Goal: Task Accomplishment & Management: Use online tool/utility

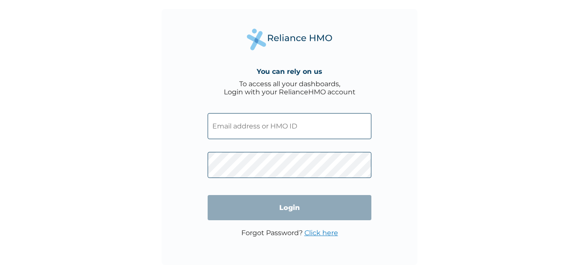
click at [237, 122] on input "text" at bounding box center [290, 126] width 164 height 26
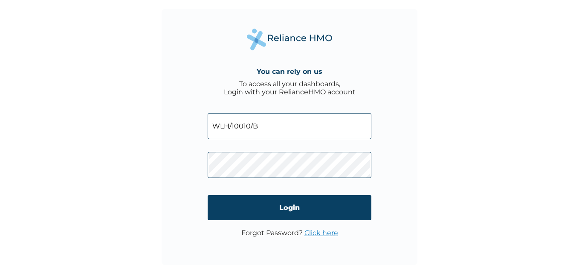
type input "WLH/10010/B"
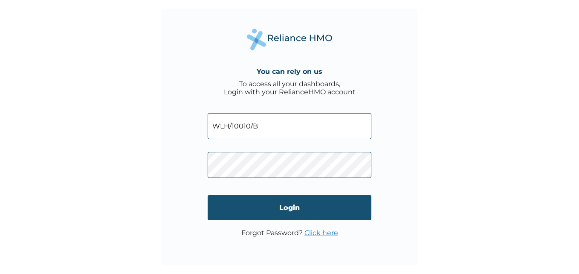
click at [300, 206] on input "Login" at bounding box center [290, 207] width 164 height 25
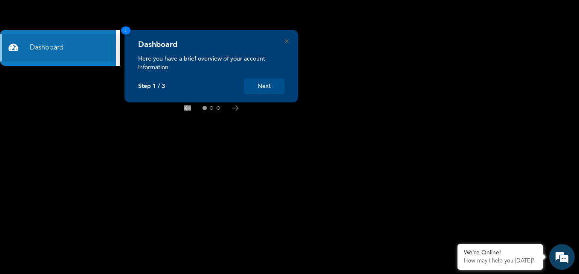
click at [269, 87] on button "Next" at bounding box center [264, 87] width 41 height 16
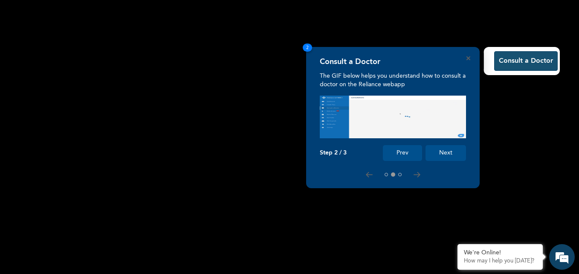
click at [514, 62] on button "Consult a Doctor" at bounding box center [527, 61] width 64 height 20
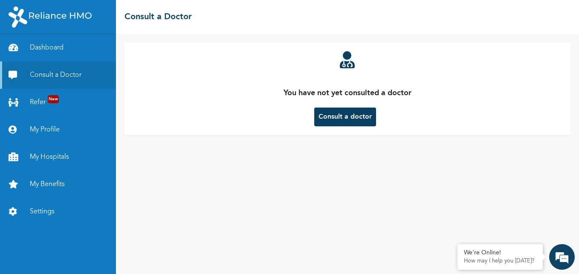
click at [358, 122] on button "Consult a doctor" at bounding box center [345, 117] width 62 height 19
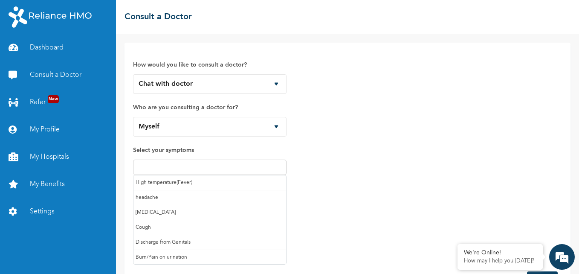
click at [213, 169] on input "text" at bounding box center [210, 167] width 148 height 10
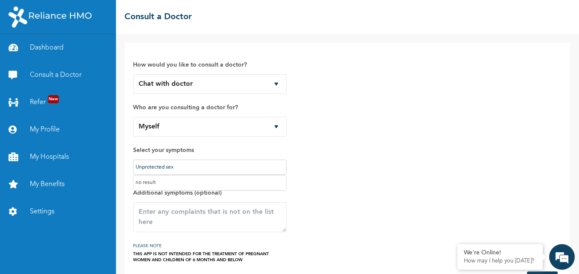
type input "Unprotected sex"
click at [301, 187] on div "How would you like to consult a doctor? Chat with doctor Phone Call Who are you…" at bounding box center [347, 157] width 429 height 212
click at [186, 220] on textarea at bounding box center [210, 217] width 154 height 30
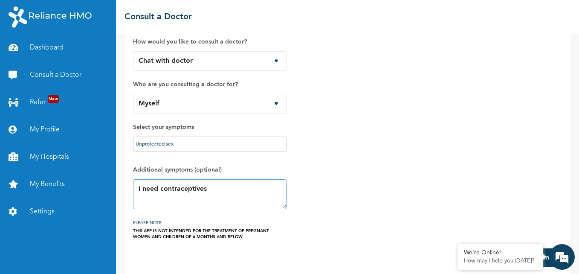
scroll to position [33, 0]
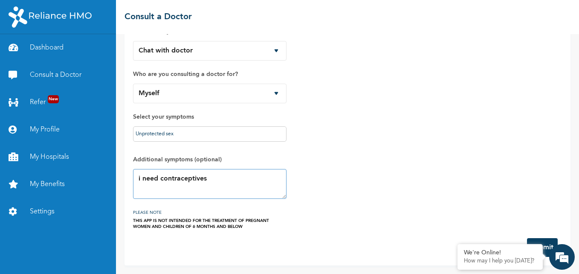
type textarea "i need contraceptives"
click at [452, 216] on div "How would you like to consult a doctor? Chat with doctor Phone Call Who are you…" at bounding box center [347, 124] width 429 height 212
click at [286, 233] on form "How would you like to consult a doctor? Chat with doctor Phone Call Who are you…" at bounding box center [347, 137] width 429 height 239
click at [547, 242] on button "Submit" at bounding box center [542, 247] width 31 height 19
click at [558, 257] on em at bounding box center [562, 256] width 23 height 23
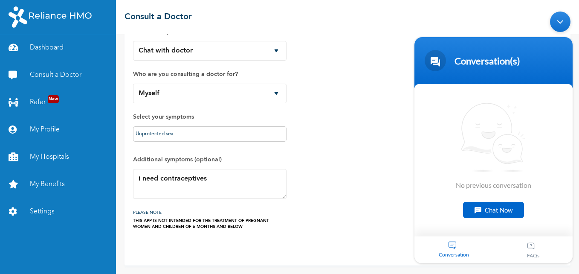
click at [363, 133] on div "How would you like to consult a doctor? Chat with doctor Phone Call Who are you…" at bounding box center [347, 124] width 429 height 212
click at [559, 19] on div "Minimize live chat window" at bounding box center [560, 22] width 20 height 20
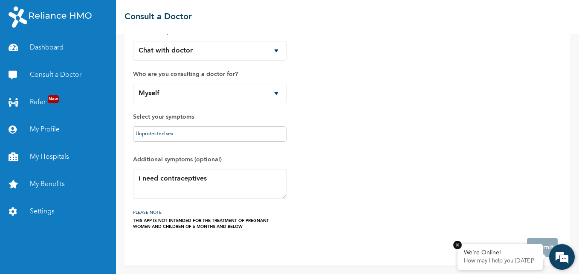
click at [506, 261] on p "How may I help you [DATE]?" at bounding box center [500, 261] width 73 height 7
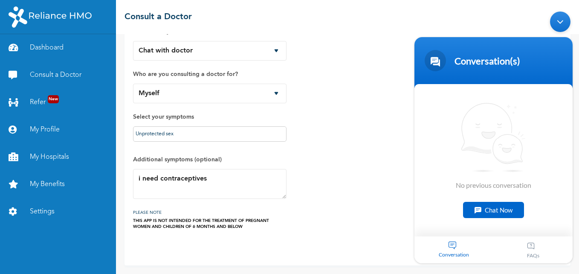
click at [385, 172] on div "How would you like to consult a doctor? Chat with doctor Phone Call Who are you…" at bounding box center [347, 124] width 429 height 212
click at [558, 23] on div "Minimize live chat window" at bounding box center [560, 22] width 20 height 20
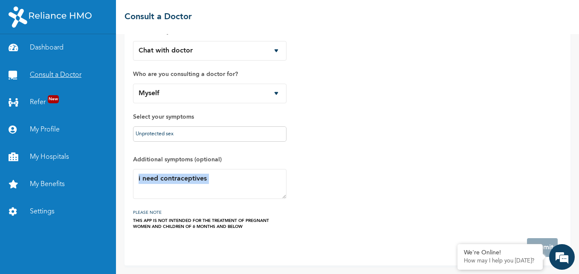
click at [65, 73] on link "Consult a Doctor" at bounding box center [58, 74] width 116 height 27
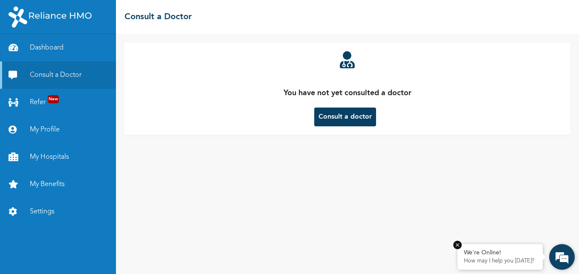
click at [479, 264] on p "How may I help you [DATE]?" at bounding box center [500, 261] width 73 height 7
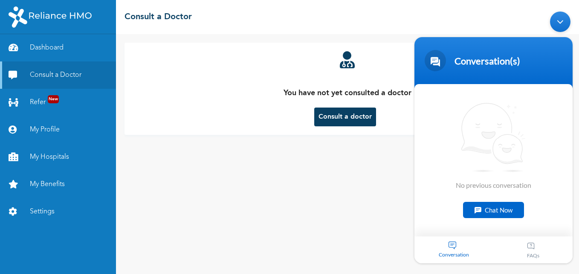
click at [479, 210] on div "Chat Now" at bounding box center [493, 210] width 61 height 16
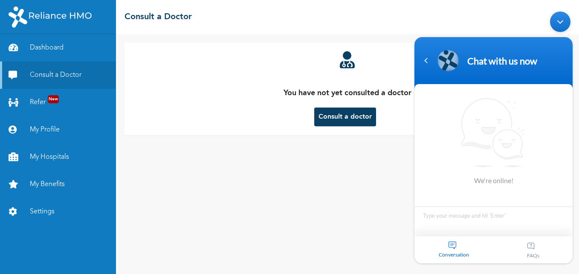
click at [455, 221] on textarea "Type your message and hit 'Enter'" at bounding box center [494, 222] width 158 height 30
type textarea "i want to chat with a doctor"
click at [563, 225] on span at bounding box center [562, 225] width 13 height 13
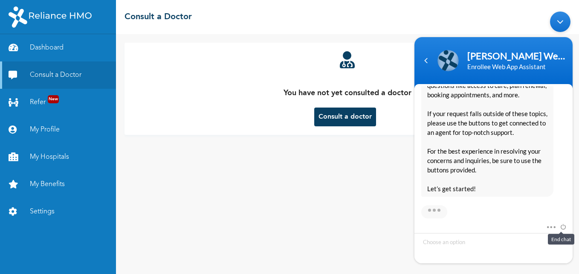
scroll to position [224, 0]
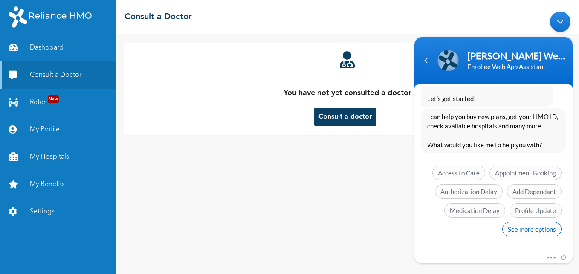
click at [529, 234] on span "See more options" at bounding box center [532, 229] width 59 height 15
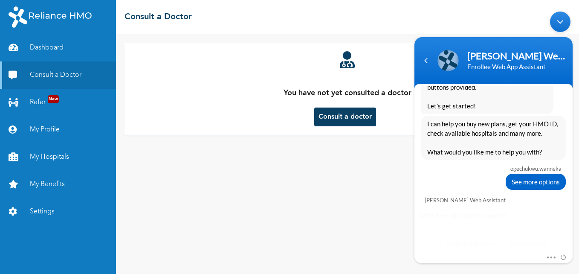
scroll to position [287, 0]
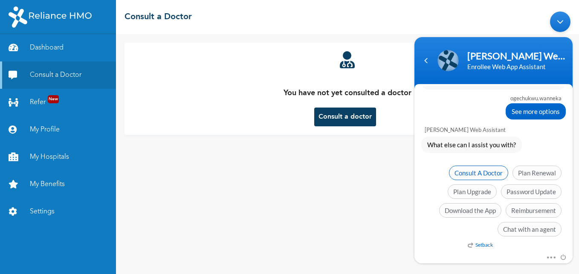
click at [480, 171] on span "Consult A Doctor" at bounding box center [478, 173] width 59 height 15
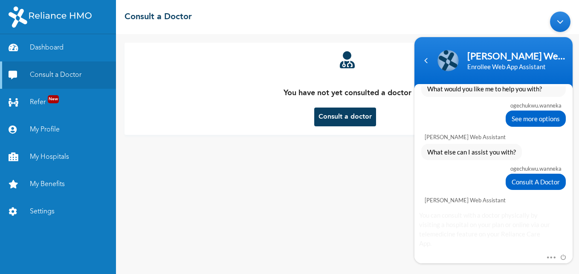
scroll to position [360, 0]
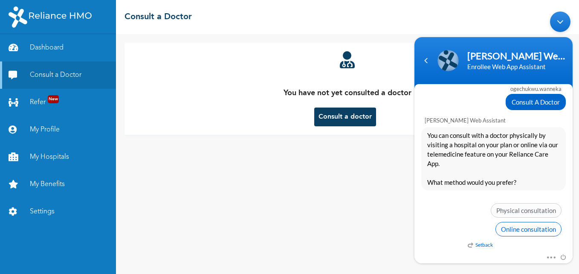
click at [521, 227] on span "Online consultation" at bounding box center [529, 229] width 66 height 15
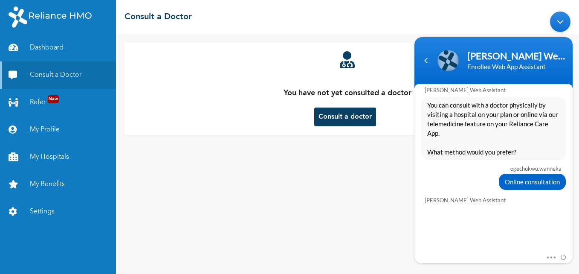
scroll to position [423, 0]
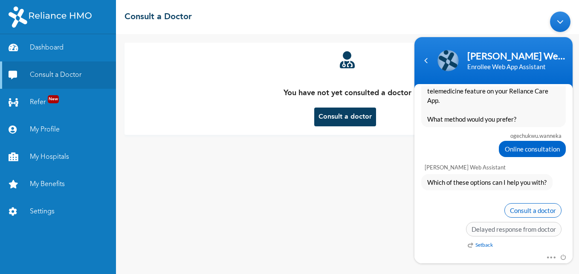
click at [533, 210] on span "Consult a doctor" at bounding box center [533, 210] width 57 height 15
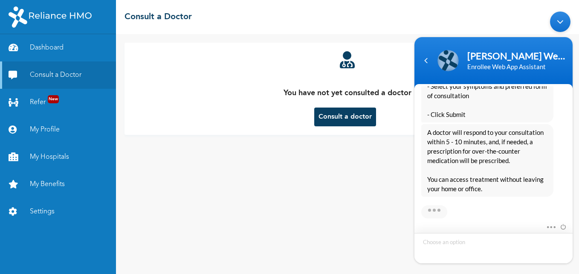
scroll to position [721, 0]
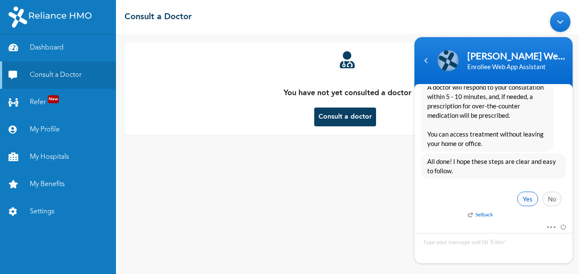
click at [526, 198] on span "Yes" at bounding box center [528, 199] width 21 height 15
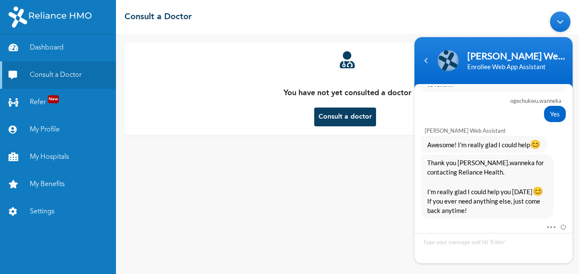
scroll to position [918, 0]
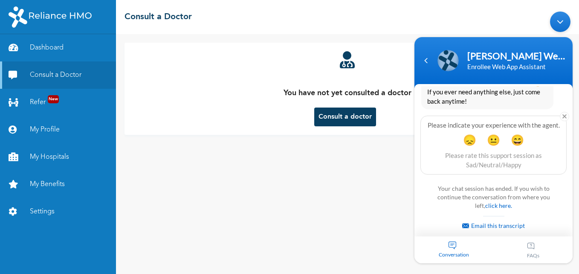
click at [339, 117] on button "Consult a doctor" at bounding box center [345, 117] width 62 height 19
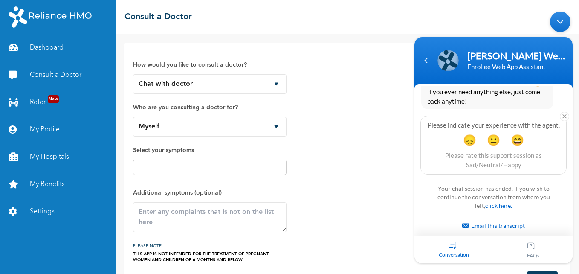
click at [217, 167] on input "text" at bounding box center [210, 167] width 148 height 10
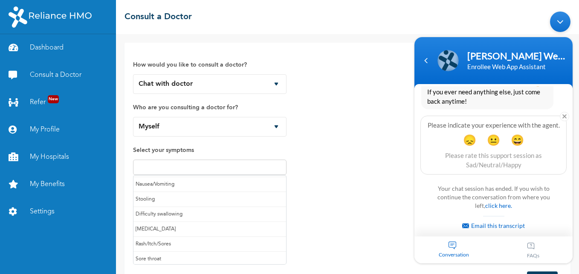
scroll to position [90, 0]
click at [235, 164] on input "text" at bounding box center [210, 167] width 148 height 10
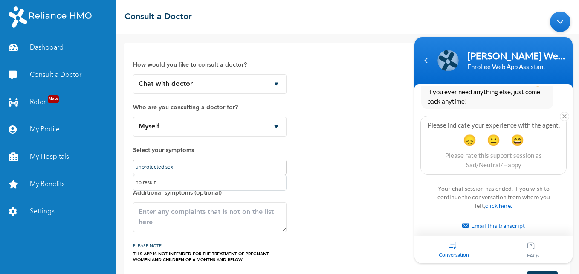
type input "unprotected sex"
click at [244, 212] on textarea at bounding box center [210, 217] width 154 height 30
type textarea "i need contraceptives"
click at [324, 236] on div "How would you like to consult a doctor? Chat with doctor Phone Call Who are you…" at bounding box center [347, 157] width 429 height 212
click at [559, 27] on div "Minimize live chat window" at bounding box center [560, 22] width 20 height 20
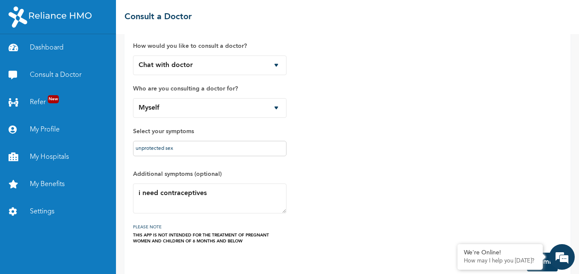
scroll to position [33, 0]
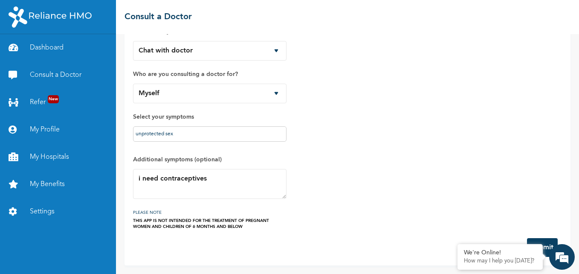
click at [546, 247] on button "Submit" at bounding box center [542, 247] width 31 height 19
click at [457, 244] on em at bounding box center [458, 245] width 9 height 9
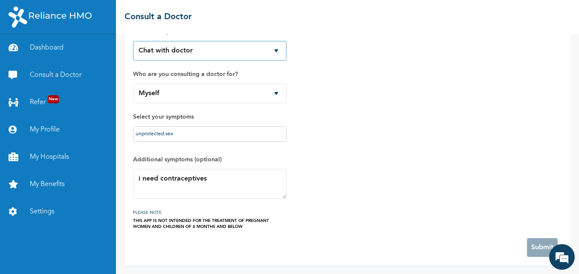
click at [278, 50] on select "Chat with doctor Phone Call" at bounding box center [210, 51] width 154 height 20
click at [133, 41] on select "Chat with doctor Phone Call" at bounding box center [210, 51] width 154 height 20
click at [275, 92] on select "Myself" at bounding box center [210, 94] width 154 height 20
click at [133, 84] on select "Myself" at bounding box center [210, 94] width 154 height 20
click at [281, 132] on input "unprotected sex" at bounding box center [210, 134] width 148 height 10
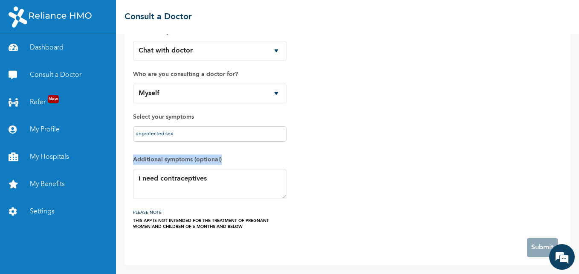
click at [259, 150] on div "How would you like to consult a doctor? Chat with doctor Phone Call Who are you…" at bounding box center [210, 124] width 154 height 212
click at [245, 134] on input "unprotected sex" at bounding box center [210, 134] width 148 height 10
type input "u"
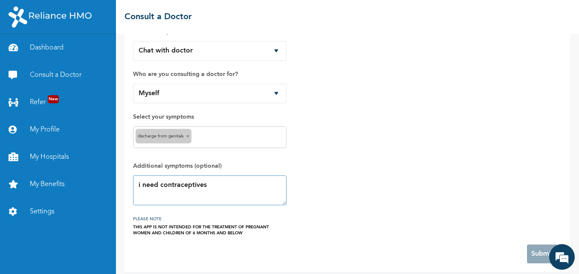
click at [271, 195] on textarea "i need contraceptives" at bounding box center [210, 190] width 154 height 30
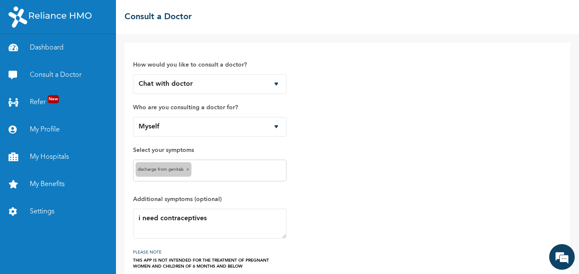
click at [532, 270] on form "How would you like to consult a doctor? Chat with doctor Phone Call Who are you…" at bounding box center [347, 173] width 429 height 245
drag, startPoint x: 573, startPoint y: 213, endPoint x: 574, endPoint y: 225, distance: 12.9
click at [574, 225] on div "How would you like to consult a doctor? Chat with doctor Phone Call Who are you…" at bounding box center [347, 154] width 463 height 240
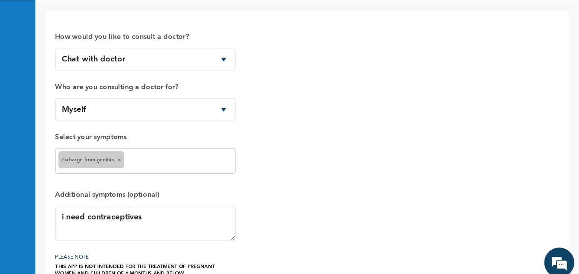
drag, startPoint x: 541, startPoint y: 236, endPoint x: 536, endPoint y: 236, distance: 4.8
click at [536, 236] on div "How would you like to consult a doctor? Chat with doctor Phone Call Who are you…" at bounding box center [347, 160] width 429 height 218
drag, startPoint x: 527, startPoint y: 256, endPoint x: 528, endPoint y: 262, distance: 6.0
click at [528, 262] on div "How would you like to consult a doctor? Chat with doctor Phone Call Who are you…" at bounding box center [347, 160] width 429 height 218
drag, startPoint x: 528, startPoint y: 262, endPoint x: 528, endPoint y: 233, distance: 28.2
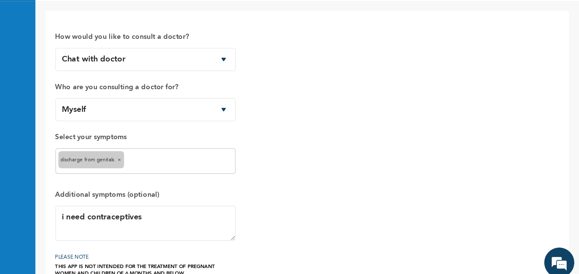
click at [528, 233] on div "How would you like to consult a doctor? Chat with doctor Phone Call Who are you…" at bounding box center [347, 160] width 429 height 218
click at [523, 229] on div "How would you like to consult a doctor? Chat with doctor Phone Call Who are you…" at bounding box center [347, 160] width 429 height 218
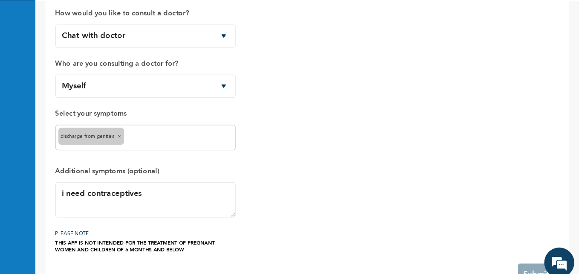
scroll to position [40, 0]
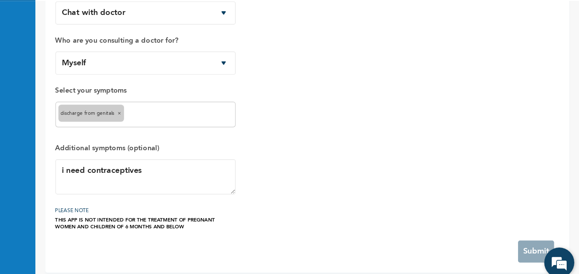
click at [562, 256] on em at bounding box center [562, 256] width 23 height 23
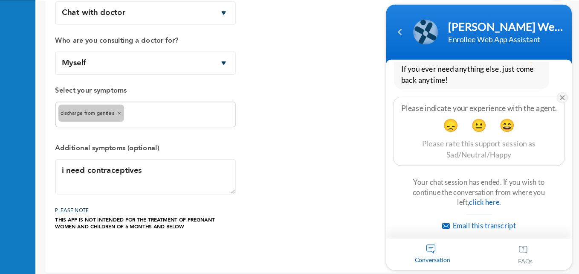
click at [532, 78] on em at bounding box center [535, 78] width 9 height 9
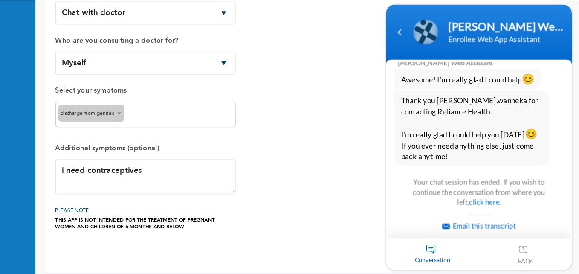
click at [425, 205] on div "Conversation" at bounding box center [424, 212] width 79 height 27
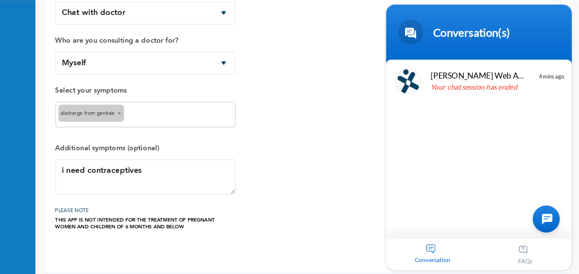
click at [381, 185] on div "How would you like to consult a doctor? Chat with doctor Phone Call Who are you…" at bounding box center [347, 121] width 429 height 218
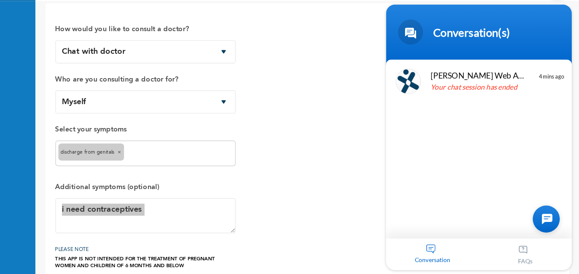
click at [547, 17] on body "Conversation(s) ogechukwu.wanneka i want to chat with a doctor Naomi Enrollee W…" at bounding box center [464, 100] width 167 height 260
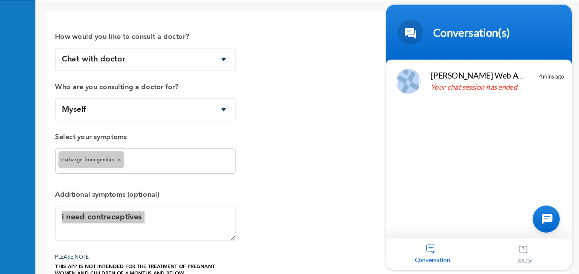
click at [547, 17] on body "Conversation(s) ogechukwu.wanneka i want to chat with a doctor Naomi Enrollee W…" at bounding box center [464, 100] width 167 height 260
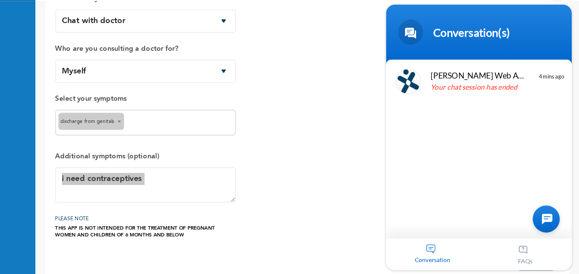
click at [547, 221] on body "Conversation(s) ogechukwu.wanneka i want to chat with a doctor Naomi Enrollee W…" at bounding box center [464, 100] width 167 height 260
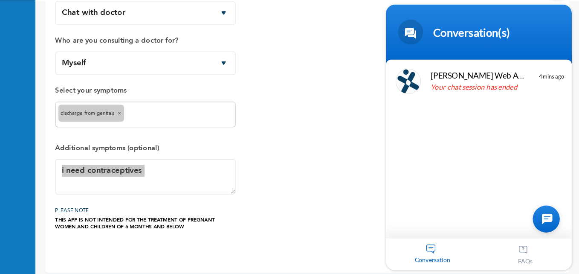
click at [547, 221] on body "Conversation(s) ogechukwu.wanneka i want to chat with a doctor Naomi Enrollee W…" at bounding box center [464, 100] width 167 height 260
click at [520, 183] on div at bounding box center [521, 182] width 23 height 23
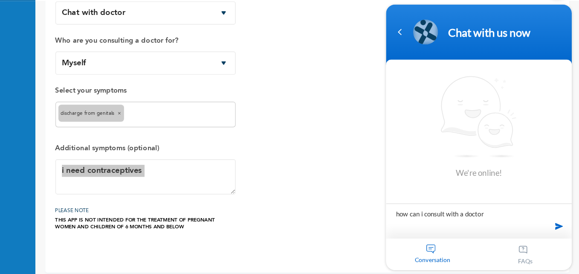
type textarea "how can i consult with a doctor"
click at [527, 188] on span at bounding box center [533, 188] width 13 height 13
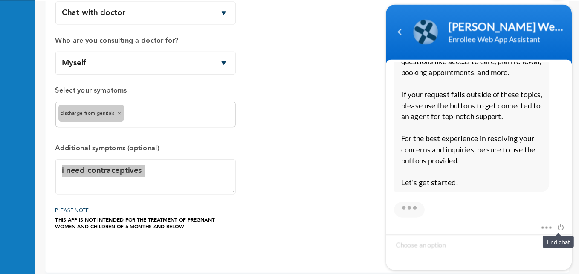
scroll to position [224, 0]
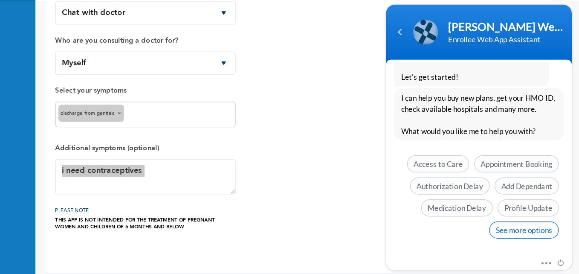
click at [501, 191] on span "See more options" at bounding box center [502, 191] width 59 height 15
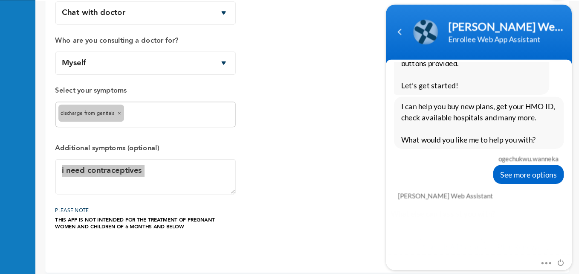
scroll to position [287, 0]
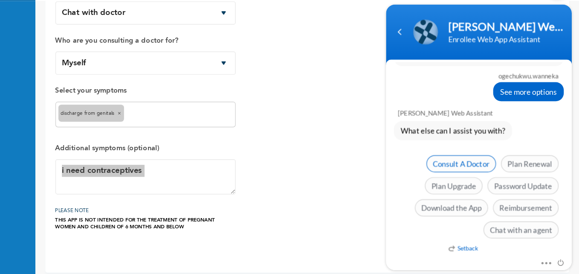
click at [449, 139] on span "Consult A Doctor" at bounding box center [449, 135] width 59 height 15
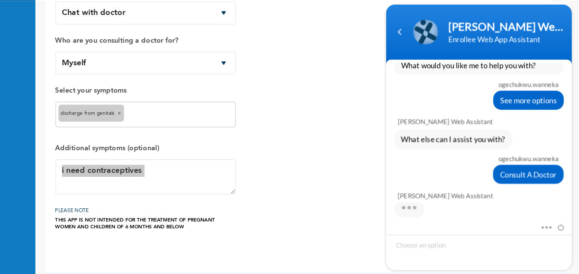
scroll to position [360, 0]
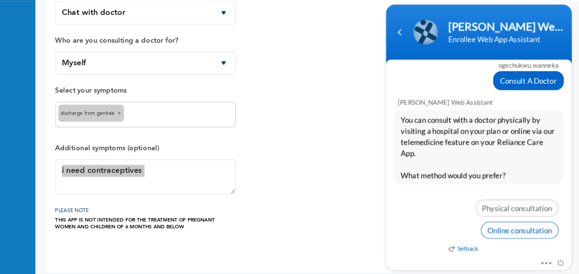
click at [487, 195] on span "Online consultation" at bounding box center [499, 191] width 66 height 15
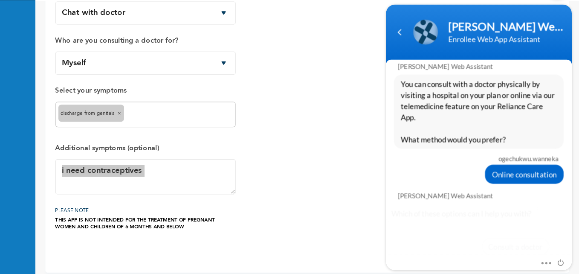
scroll to position [423, 0]
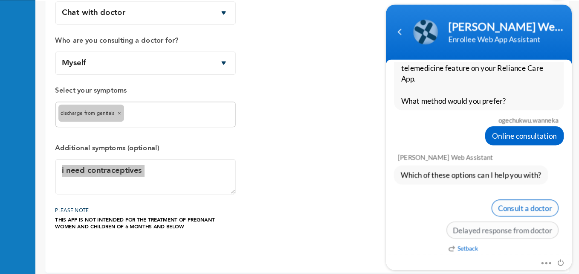
click at [499, 174] on span "Consult a doctor" at bounding box center [503, 173] width 57 height 15
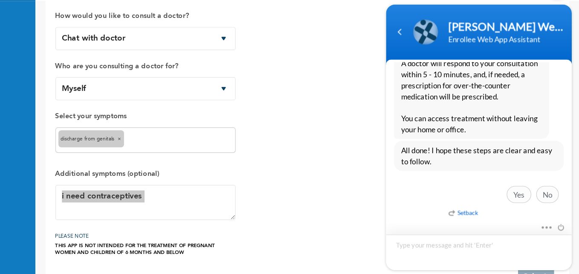
scroll to position [0, 0]
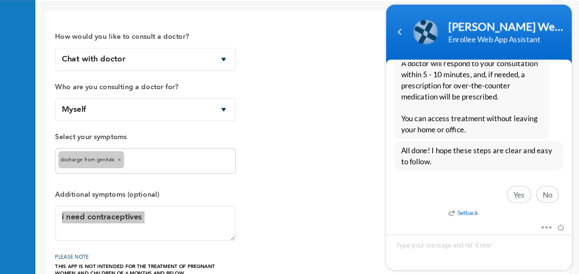
click at [541, 157] on div "All done! I hope these steps are clear and easy to follow. Setback Yes No" at bounding box center [464, 144] width 158 height 57
click at [541, 152] on div "All done! I hope these steps are clear and easy to follow. Setback Yes No" at bounding box center [464, 144] width 158 height 57
drag, startPoint x: 544, startPoint y: 179, endPoint x: 543, endPoint y: 149, distance: 29.9
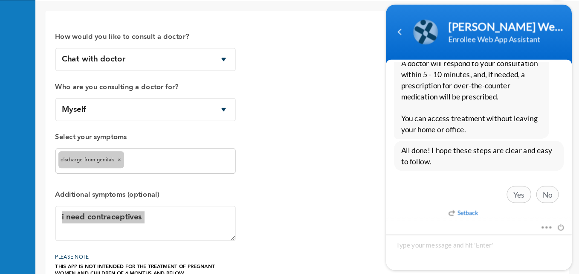
click at [543, 149] on body "Naomi Enrollee Web Assistant Enrollee Web App Assistant ogechukwu.wanneka how c…" at bounding box center [464, 100] width 167 height 260
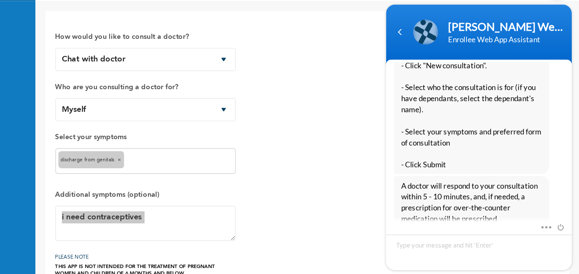
scroll to position [603, 0]
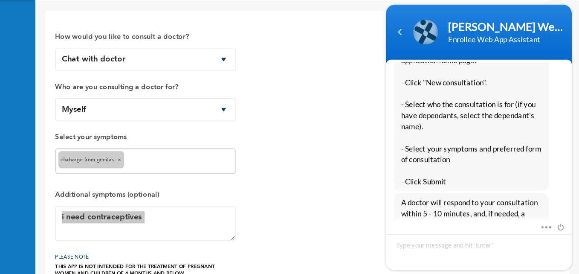
click at [541, 129] on div "To have an online consultation, - Click the "Consult A Doctor" icon on your app…" at bounding box center [464, 89] width 158 height 138
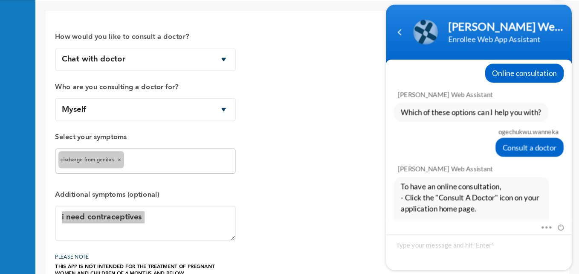
scroll to position [480, 0]
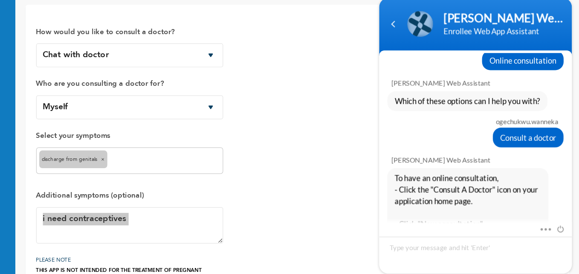
click at [532, 138] on div "To have an online consultation, - Click the "Consult A Doctor" icon on your app…" at bounding box center [457, 200] width 158 height 138
click at [522, 141] on div "To have an online consultation, - Click the "Consult A Doctor" icon on your app…" at bounding box center [457, 200] width 145 height 138
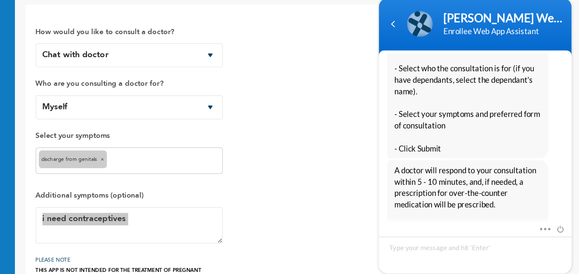
scroll to position [717, 0]
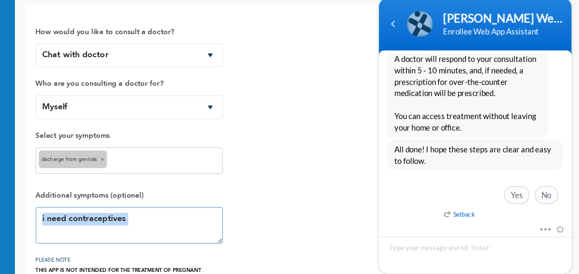
click at [269, 234] on textarea "i need contraceptives" at bounding box center [210, 224] width 154 height 30
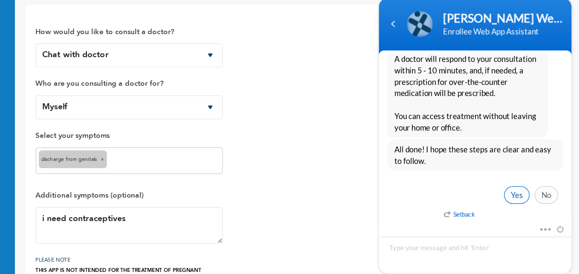
scroll to position [0, 0]
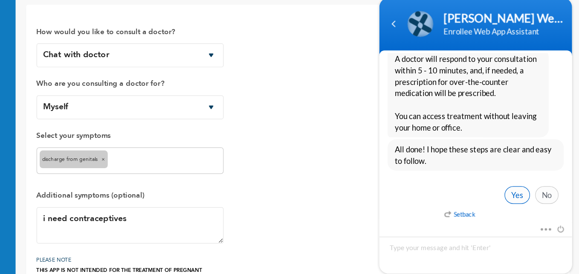
click at [497, 149] on span "Yes" at bounding box center [491, 153] width 21 height 15
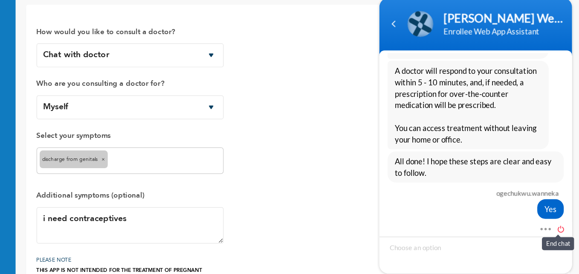
scroll to position [760, 0]
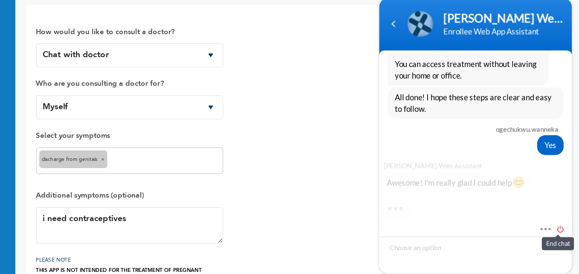
click at [526, 180] on span at bounding box center [525, 180] width 9 height 8
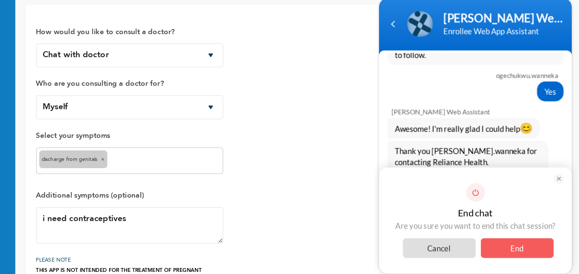
scroll to position [836, 0]
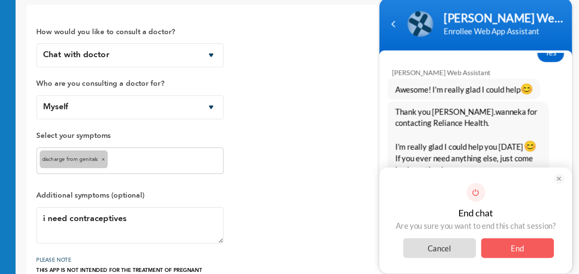
click at [499, 196] on span "End" at bounding box center [492, 197] width 60 height 16
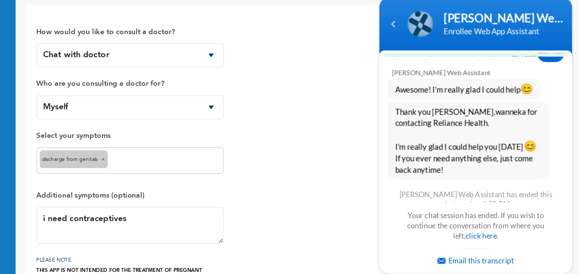
scroll to position [913, 0]
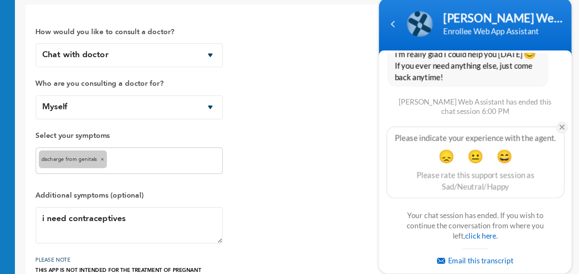
click at [527, 96] on em at bounding box center [528, 97] width 9 height 9
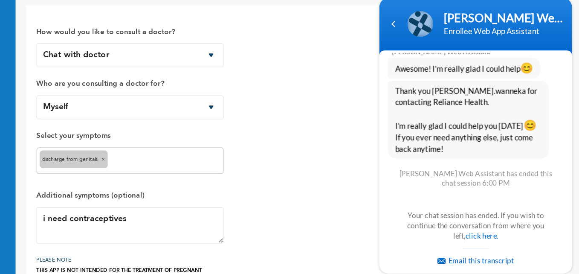
scroll to position [853, 0]
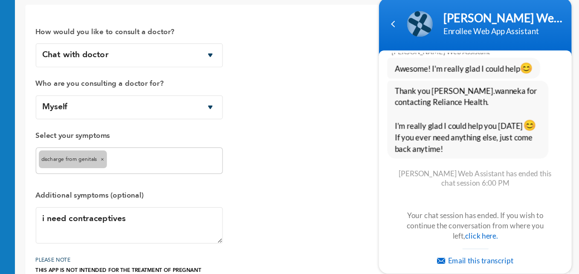
click at [535, 209] on section "ogechukwu.wanneka how can i consult with a doctor Naomi Enrollee Web Assistant …" at bounding box center [457, 126] width 158 height 183
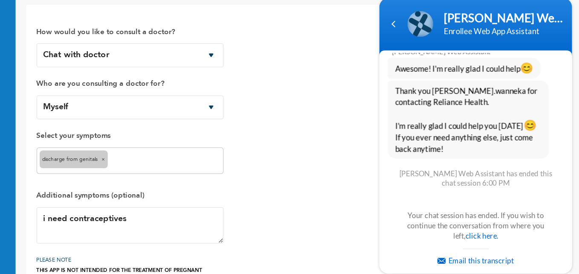
click at [537, 168] on body "Naomi Enrollee Web Assistant Enrollee Web App Assistant ogechukwu.wanneka how c…" at bounding box center [457, 92] width 167 height 260
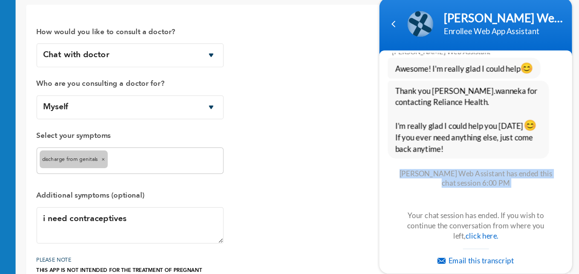
click at [537, 168] on body "Naomi Enrollee Web Assistant Enrollee Web App Assistant ogechukwu.wanneka how c…" at bounding box center [457, 92] width 167 height 260
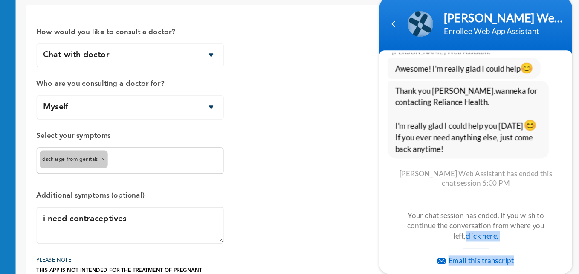
drag, startPoint x: 539, startPoint y: 180, endPoint x: 535, endPoint y: 200, distance: 20.9
click at [535, 200] on body "Naomi Enrollee Web Assistant Enrollee Web App Assistant ogechukwu.wanneka how c…" at bounding box center [457, 92] width 167 height 260
click at [535, 200] on section "ogechukwu.wanneka how can i consult with a doctor Naomi Enrollee Web Assistant …" at bounding box center [457, 126] width 158 height 183
drag, startPoint x: 535, startPoint y: 200, endPoint x: 539, endPoint y: 205, distance: 6.4
click at [539, 205] on body "Naomi Enrollee Web Assistant Enrollee Web App Assistant ogechukwu.wanneka how c…" at bounding box center [457, 92] width 167 height 260
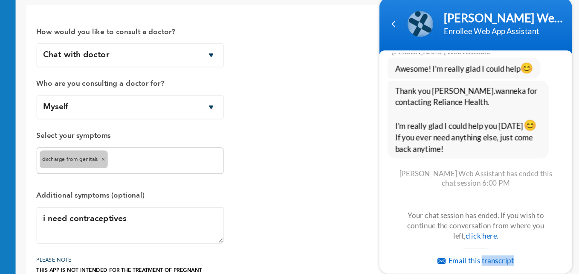
click at [539, 205] on body "Naomi Enrollee Web Assistant Enrollee Web App Assistant ogechukwu.wanneka how c…" at bounding box center [457, 92] width 167 height 260
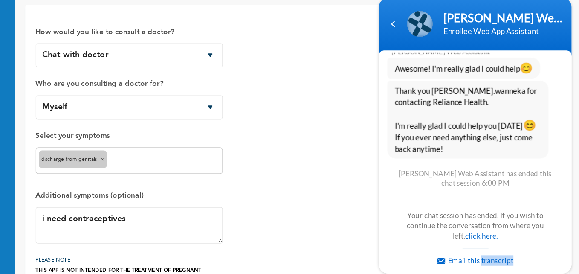
click at [538, 205] on body "Naomi Enrollee Web Assistant Enrollee Web App Assistant ogechukwu.wanneka how c…" at bounding box center [457, 92] width 167 height 260
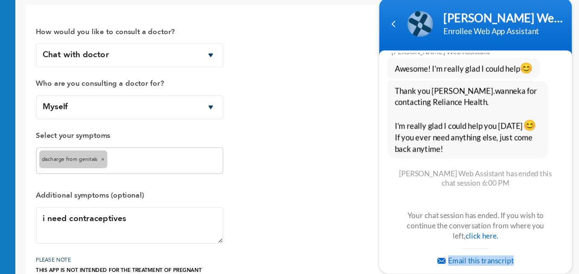
click at [539, 205] on body "Naomi Enrollee Web Assistant Enrollee Web App Assistant ogechukwu.wanneka how c…" at bounding box center [457, 92] width 167 height 260
click at [538, 205] on body "Naomi Enrollee Web Assistant Enrollee Web App Assistant ogechukwu.wanneka how c…" at bounding box center [457, 92] width 167 height 260
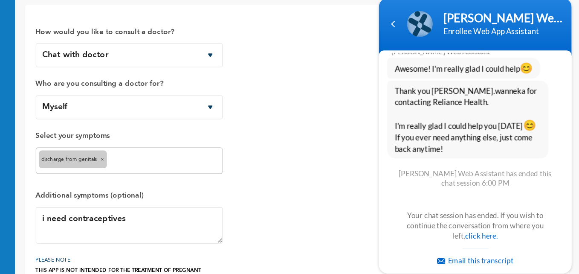
drag, startPoint x: 540, startPoint y: 60, endPoint x: 542, endPoint y: 108, distance: 47.4
click at [541, 108] on html "Naomi Enrollee Web Assistant Enrollee Web App Assistant ogechukwu.wanneka how c…" at bounding box center [457, 92] width 167 height 260
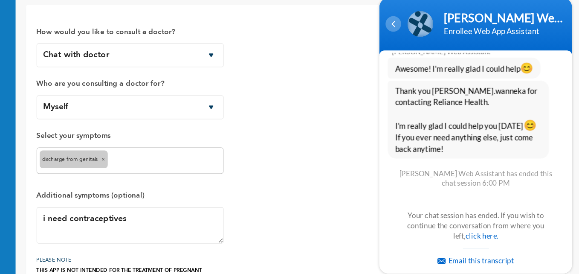
click at [390, 13] on div "Navigation go back" at bounding box center [390, 12] width 13 height 13
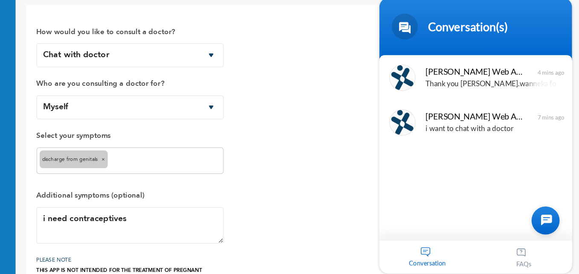
click at [400, 180] on div "How would you like to consult a doctor? Chat with doctor Phone Call Who are you…" at bounding box center [347, 160] width 429 height 218
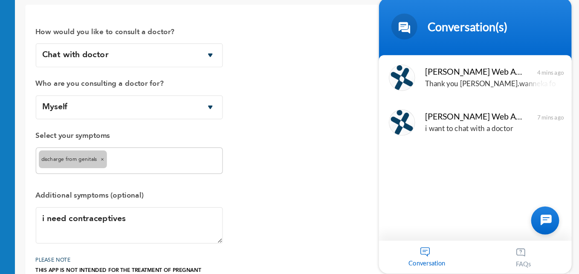
click at [400, 180] on div "How would you like to consult a doctor? Chat with doctor Phone Call Who are you…" at bounding box center [347, 160] width 429 height 218
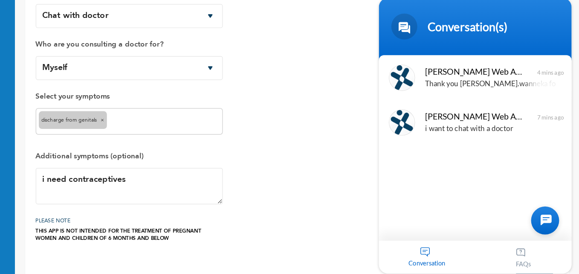
scroll to position [40, 0]
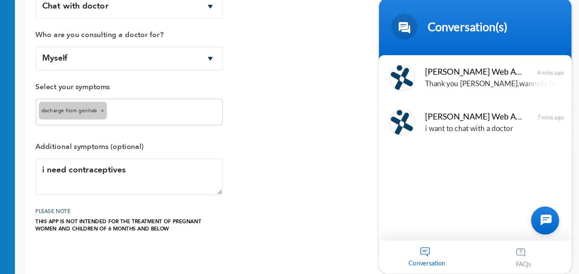
drag, startPoint x: 540, startPoint y: 44, endPoint x: 543, endPoint y: 86, distance: 42.7
click at [541, 86] on html "Conversation(s) ogechukwu.wanneka how can i consult with a doctor Naomi Enrolle…" at bounding box center [457, 92] width 167 height 260
click at [533, 24] on header "Conversation(s)" at bounding box center [457, 16] width 158 height 51
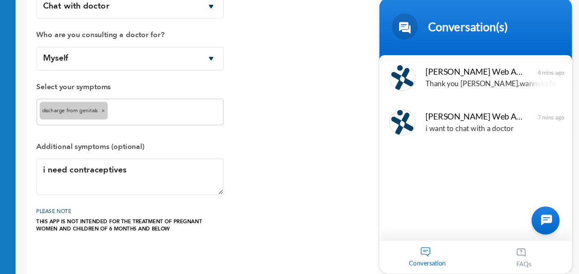
click at [533, 24] on header "Conversation(s)" at bounding box center [457, 16] width 158 height 51
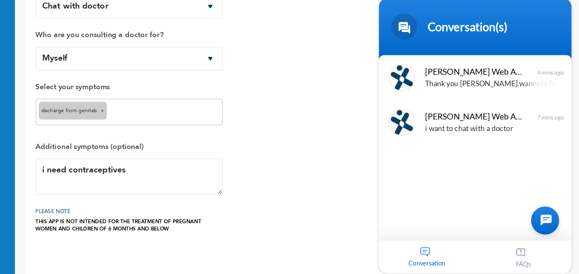
click at [533, 24] on header "Conversation(s)" at bounding box center [457, 16] width 158 height 51
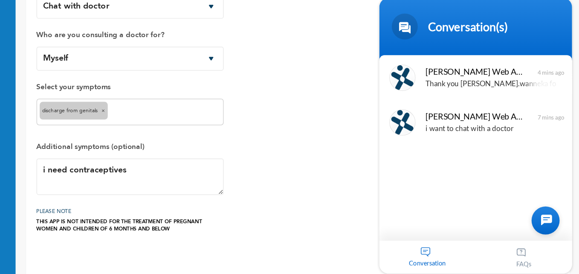
click at [405, 111] on div "How would you like to consult a doctor? Chat with doctor Phone Call Who are you…" at bounding box center [347, 121] width 429 height 218
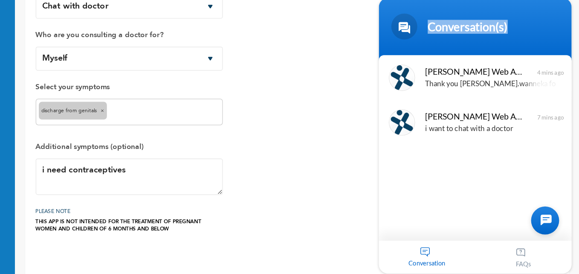
drag, startPoint x: 539, startPoint y: 39, endPoint x: 537, endPoint y: 8, distance: 31.2
click at [537, 8] on body "Conversation(s) ogechukwu.wanneka how can i consult with a doctor Naomi Enrolle…" at bounding box center [457, 92] width 167 height 260
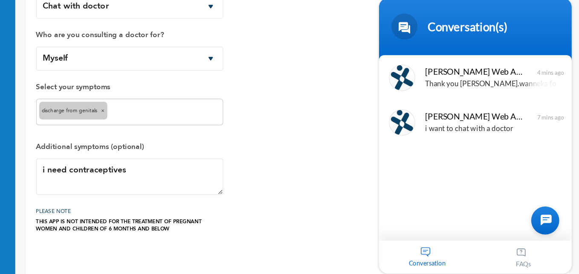
click at [537, 8] on body "Conversation(s) ogechukwu.wanneka how can i consult with a doctor Naomi Enrolle…" at bounding box center [457, 92] width 167 height 260
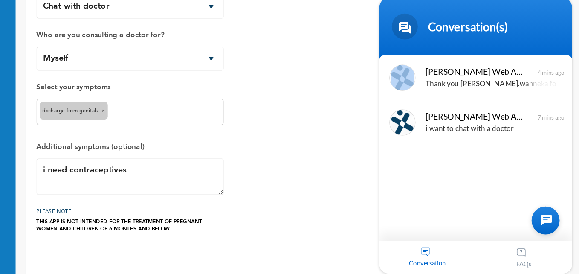
click at [537, 8] on body "Conversation(s) ogechukwu.wanneka how can i consult with a doctor Naomi Enrolle…" at bounding box center [457, 92] width 167 height 260
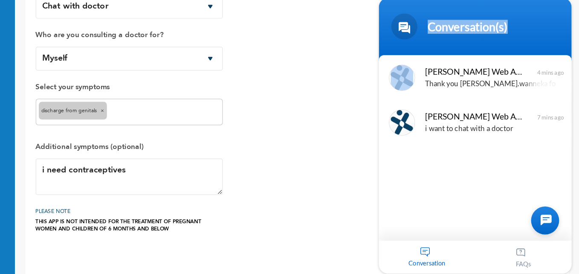
click at [537, 8] on body "Conversation(s) ogechukwu.wanneka how can i consult with a doctor Naomi Enrolle…" at bounding box center [457, 92] width 167 height 260
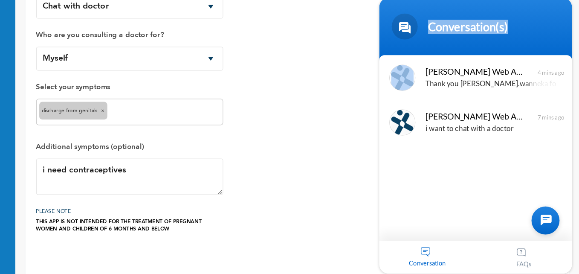
click at [463, 9] on div "Conversation(s)" at bounding box center [468, 15] width 99 height 12
click at [540, 17] on body "Conversation(s) ogechukwu.wanneka how can i consult with a doctor Naomi Enrolle…" at bounding box center [457, 92] width 167 height 260
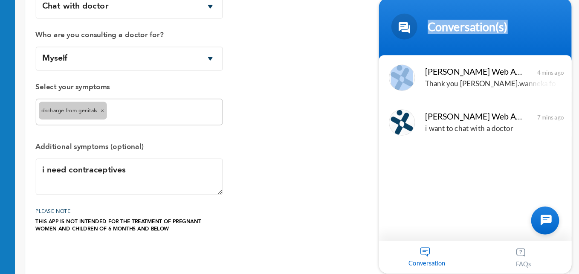
click at [539, 17] on body "Conversation(s) ogechukwu.wanneka how can i consult with a doctor Naomi Enrolle…" at bounding box center [457, 92] width 167 height 260
drag, startPoint x: 539, startPoint y: 17, endPoint x: 478, endPoint y: 50, distance: 69.9
click at [534, 17] on body "Conversation(s) ogechukwu.wanneka how can i consult with a doctor Naomi Enrolle…" at bounding box center [457, 92] width 167 height 260
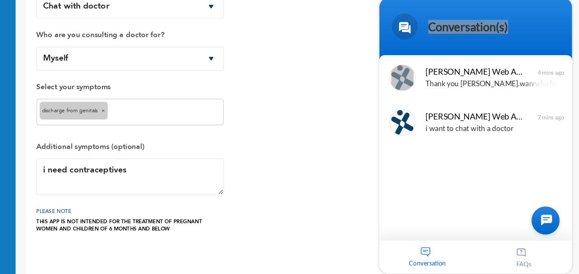
click at [368, 138] on div "How would you like to consult a doctor? Chat with doctor Phone Call Who are you…" at bounding box center [347, 121] width 429 height 218
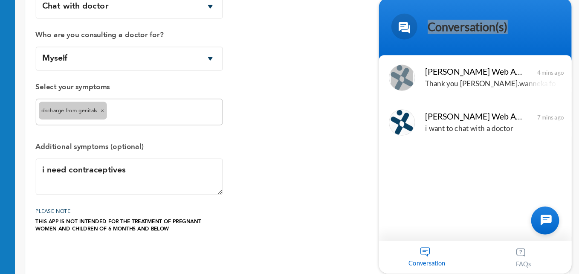
click at [368, 138] on div "How would you like to consult a doctor? Chat with doctor Phone Call Who are you…" at bounding box center [347, 121] width 429 height 218
click at [248, 222] on div "THIS APP IS NOT INTENDED FOR THE TREATMENT OF PREGNANT WOMEN AND CHILDREN OF 6 …" at bounding box center [210, 224] width 154 height 12
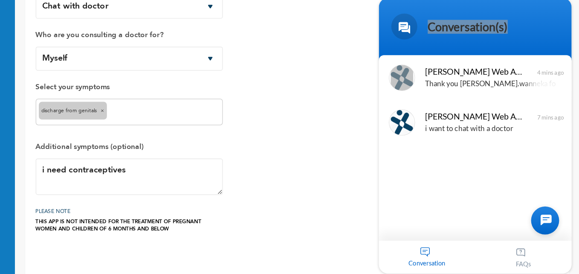
click at [248, 223] on div "THIS APP IS NOT INTENDED FOR THE TREATMENT OF PREGNANT WOMEN AND CHILDREN OF 6 …" at bounding box center [210, 224] width 154 height 12
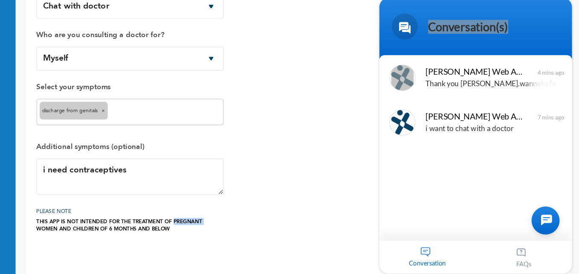
click at [248, 223] on div "THIS APP IS NOT INTENDED FOR THE TREATMENT OF PREGNANT WOMEN AND CHILDREN OF 6 …" at bounding box center [210, 224] width 154 height 12
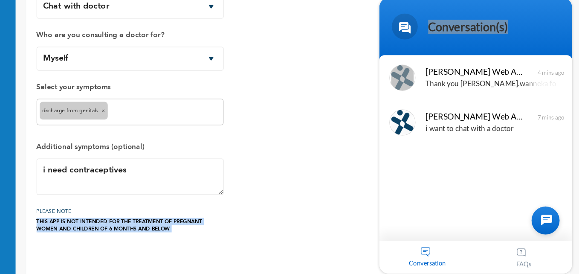
click at [248, 223] on div "THIS APP IS NOT INTENDED FOR THE TREATMENT OF PREGNANT WOMEN AND CHILDREN OF 6 …" at bounding box center [210, 224] width 154 height 12
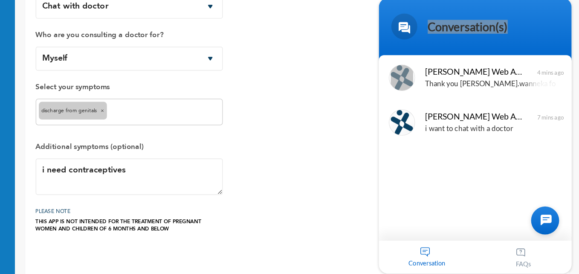
click at [251, 202] on div "How would you like to consult a doctor? Chat with doctor Phone Call Who are you…" at bounding box center [210, 121] width 154 height 218
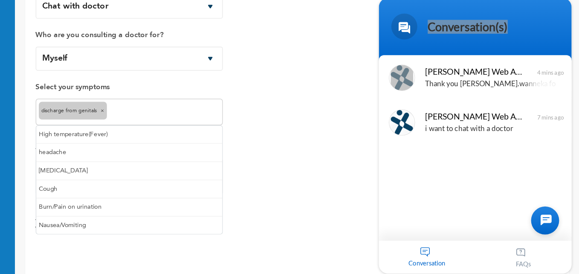
click at [205, 130] on input "text" at bounding box center [239, 131] width 90 height 10
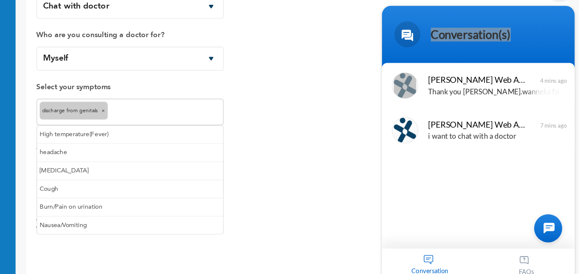
drag, startPoint x: 402, startPoint y: 27, endPoint x: 374, endPoint y: 55, distance: 39.2
click at [377, 55] on html "Conversation(s) ogechukwu.wanneka how can i consult with a doctor Naomi Enrolle…" at bounding box center [460, 100] width 167 height 260
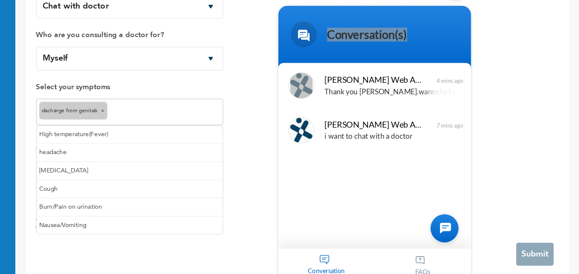
drag, startPoint x: 312, startPoint y: 9, endPoint x: 312, endPoint y: 28, distance: 19.2
click at [312, 28] on header "Conversation(s)" at bounding box center [356, 25] width 158 height 51
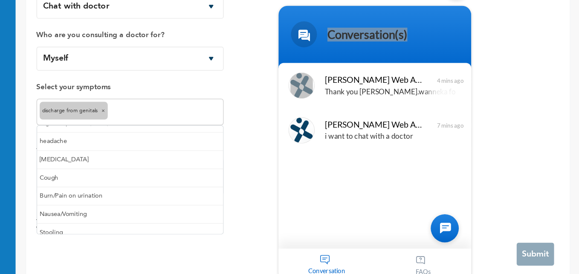
scroll to position [14, 0]
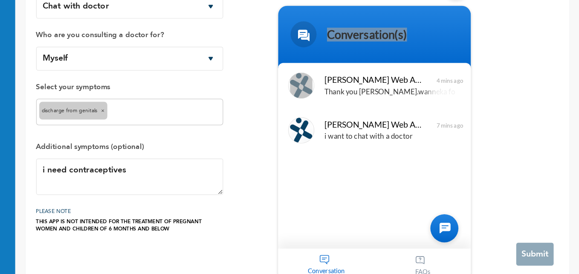
click at [307, 224] on div "How would you like to consult a doctor? Chat with doctor Phone Call Who are you…" at bounding box center [347, 121] width 429 height 218
click at [317, 228] on div "How would you like to consult a doctor? Chat with doctor Phone Call Who are you…" at bounding box center [347, 121] width 429 height 218
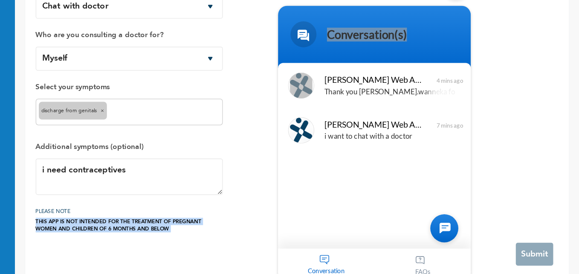
click at [317, 228] on div "How would you like to consult a doctor? Chat with doctor Phone Call Who are you…" at bounding box center [347, 121] width 429 height 218
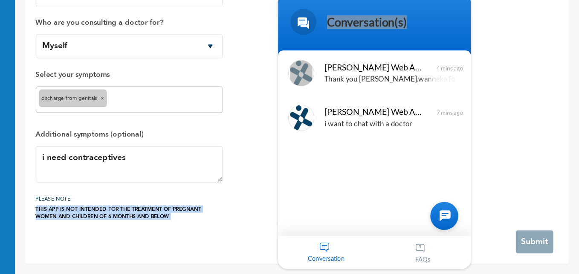
click at [322, 222] on div "How would you like to consult a doctor? Chat with doctor Phone Call Who are you…" at bounding box center [347, 121] width 429 height 218
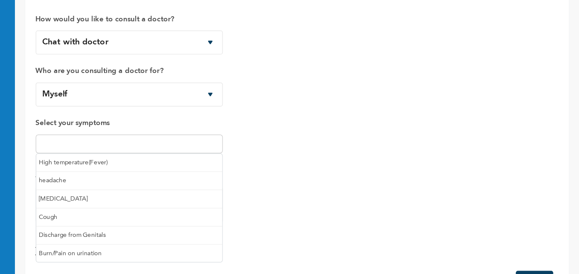
click at [160, 167] on input "text" at bounding box center [210, 167] width 148 height 10
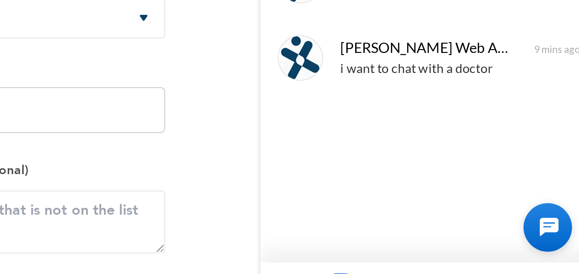
drag, startPoint x: 256, startPoint y: 213, endPoint x: 230, endPoint y: 213, distance: 26.5
drag, startPoint x: 292, startPoint y: 200, endPoint x: 272, endPoint y: 143, distance: 60.7
click at [272, 143] on div "How would you like to consult a doctor? Chat with doctor Phone Call Who are you…" at bounding box center [347, 160] width 429 height 218
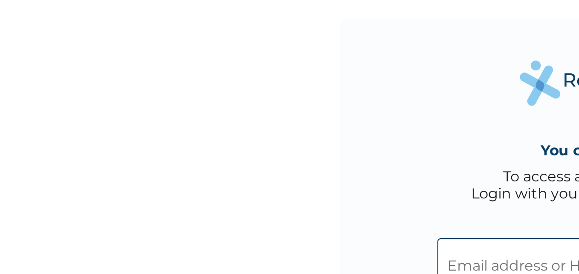
type input "WLH/10010/B"
click at [241, 16] on div "You can rely on us To access all your dashboards, Login with your RelianceHMO a…" at bounding box center [290, 137] width 256 height 256
drag, startPoint x: 241, startPoint y: 16, endPoint x: 200, endPoint y: 98, distance: 91.4
click at [200, 98] on div "You can rely on us To access all your dashboards, Login with your RelianceHMO a…" at bounding box center [290, 137] width 256 height 256
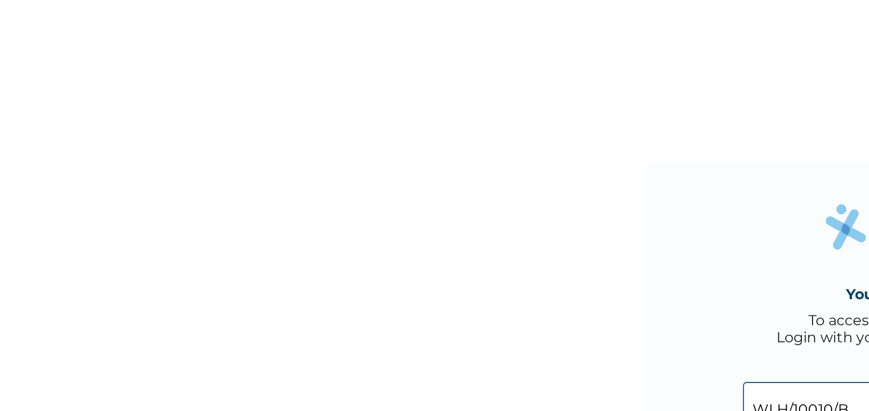
drag, startPoint x: 219, startPoint y: 0, endPoint x: 253, endPoint y: 85, distance: 91.5
click at [253, 85] on div "You can rely on us To access all your dashboards, Login with your RelianceHMO a…" at bounding box center [434, 205] width 869 height 411
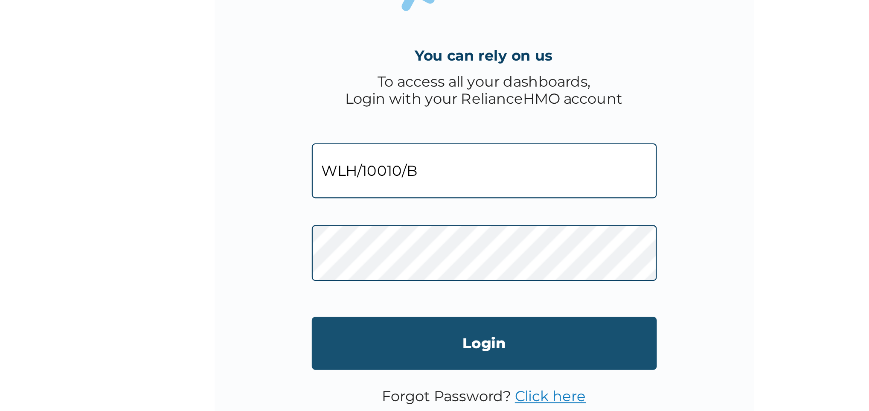
click at [428, 270] on input "Login" at bounding box center [435, 276] width 164 height 25
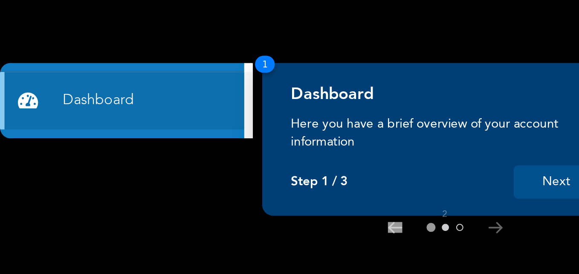
click at [212, 108] on button at bounding box center [211, 107] width 3 height 3
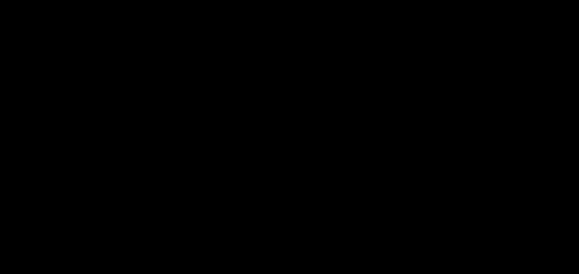
drag, startPoint x: 231, startPoint y: 94, endPoint x: 195, endPoint y: 76, distance: 40.7
click at [195, 76] on rect at bounding box center [289, 137] width 579 height 274
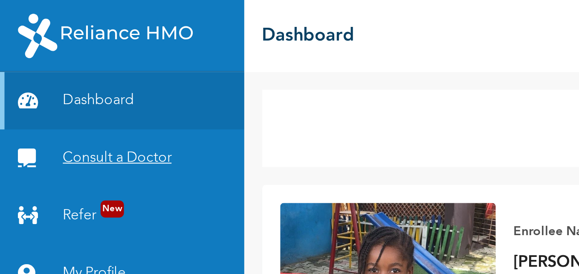
click at [67, 75] on link "Consult a Doctor" at bounding box center [58, 74] width 116 height 27
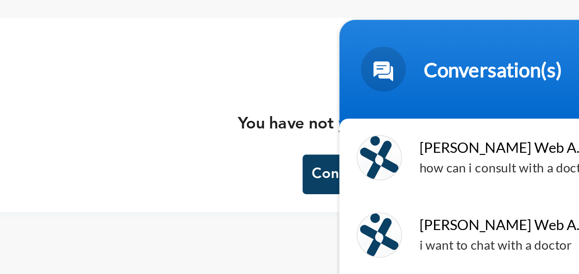
click at [317, 98] on p "You have not yet consulted a doctor" at bounding box center [348, 93] width 128 height 12
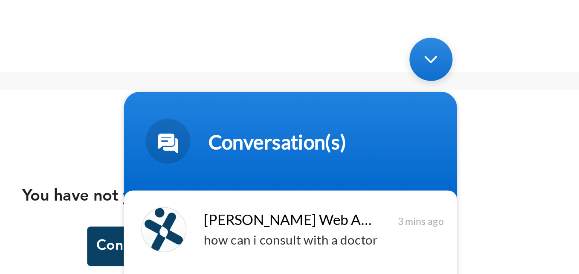
click at [268, 43] on div "Minimize live chat window" at bounding box center [265, 43] width 20 height 20
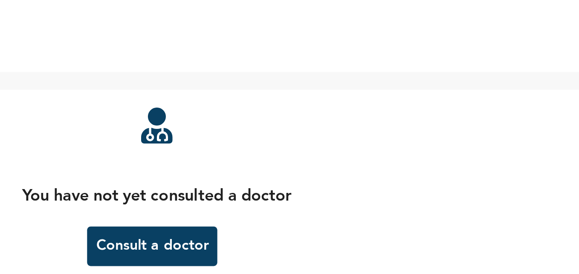
click at [364, 119] on button "Consult a doctor" at bounding box center [345, 117] width 62 height 19
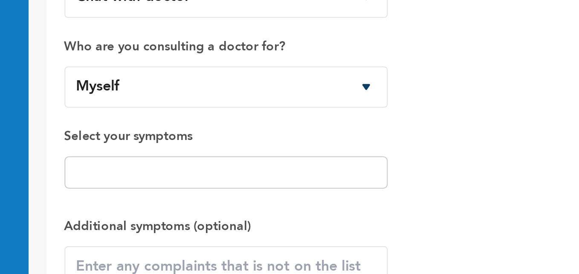
click at [233, 169] on input "text" at bounding box center [210, 167] width 148 height 10
click at [378, 151] on div "How would you like to consult a doctor? Chat with doctor Phone Call Who are you…" at bounding box center [347, 157] width 429 height 212
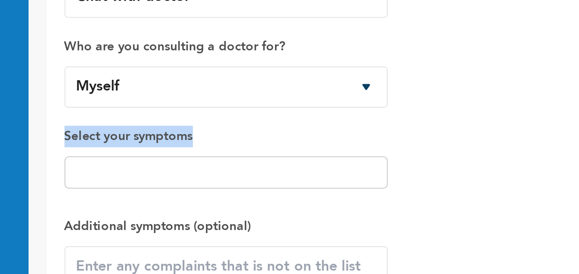
click at [378, 151] on div "How would you like to consult a doctor? Chat with doctor Phone Call Who are you…" at bounding box center [347, 157] width 429 height 212
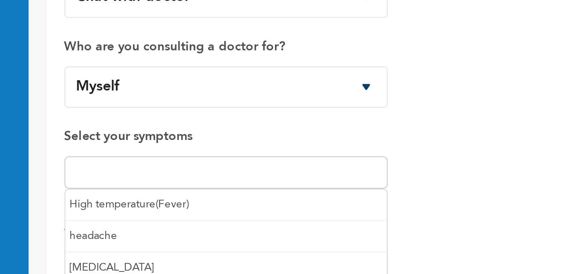
click at [209, 170] on input "text" at bounding box center [210, 167] width 148 height 10
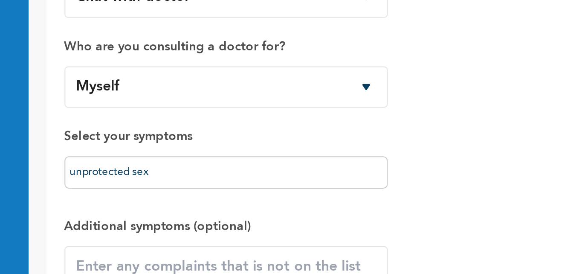
click at [299, 184] on div "How would you like to consult a doctor? Chat with doctor Phone Call Who are you…" at bounding box center [347, 157] width 429 height 212
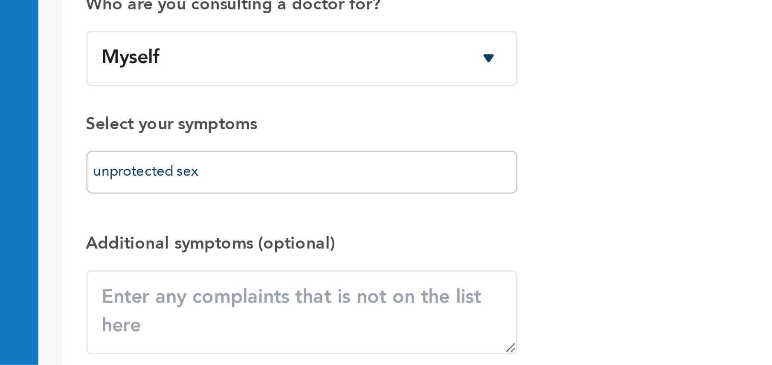
scroll to position [33, 0]
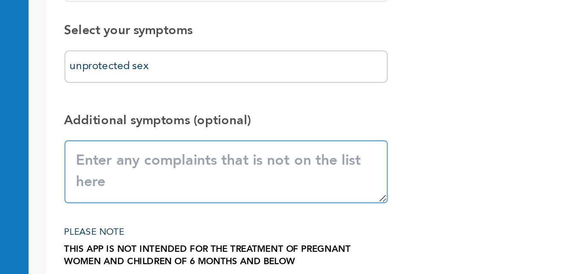
click at [263, 184] on textarea at bounding box center [210, 184] width 154 height 30
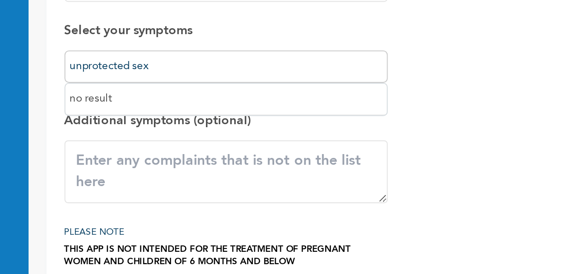
click at [257, 133] on input "unprotected sex" at bounding box center [210, 134] width 148 height 10
type input "u"
click at [311, 145] on div "How would you like to consult a doctor? Chat with doctor Phone Call Who are you…" at bounding box center [347, 124] width 429 height 212
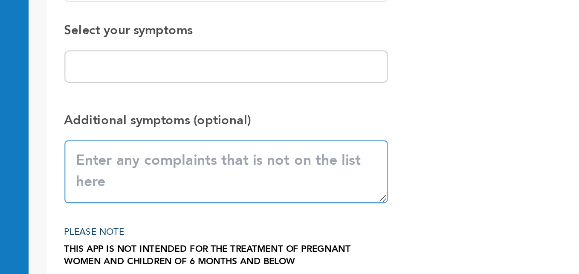
click at [238, 185] on textarea at bounding box center [210, 184] width 154 height 30
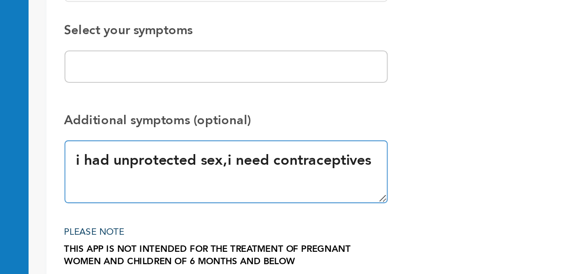
type textarea "i had unprotected sex,i need contraceptives"
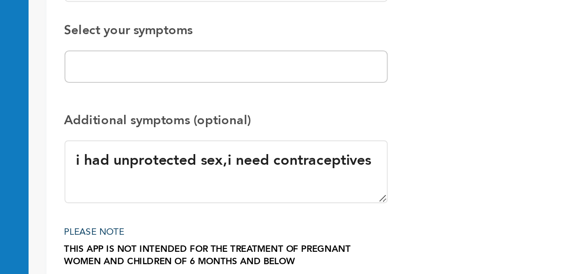
click at [307, 196] on div "How would you like to consult a doctor? Chat with doctor Phone Call Who are you…" at bounding box center [347, 124] width 429 height 212
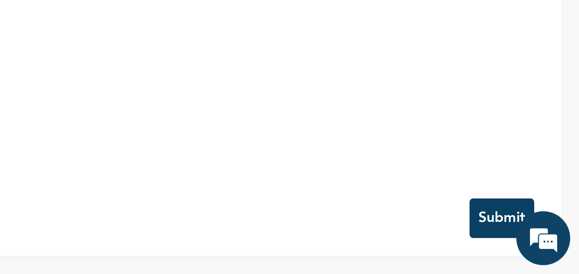
click at [539, 247] on button "Submit" at bounding box center [542, 247] width 31 height 19
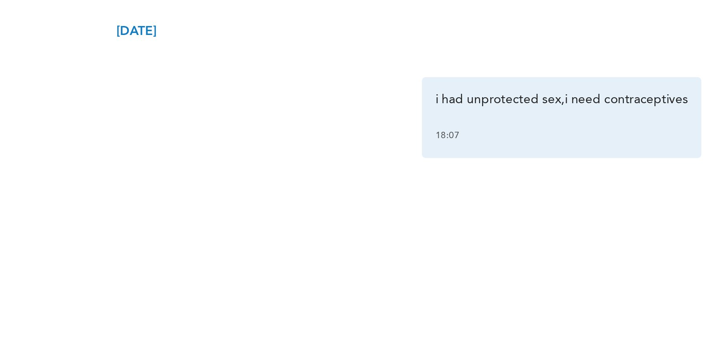
drag, startPoint x: 539, startPoint y: 43, endPoint x: 601, endPoint y: 127, distance: 104.6
click at [579, 127] on div "i had unprotected sex,i need contraceptives 18:07" at bounding box center [636, 109] width 133 height 38
click at [568, 178] on div "[DATE] i had unprotected sex,i need contraceptives 18:07 *" at bounding box center [434, 145] width 545 height 205
click at [543, 153] on div "[DATE] i had unprotected sex,i need contraceptives 18:07 *" at bounding box center [434, 145] width 545 height 205
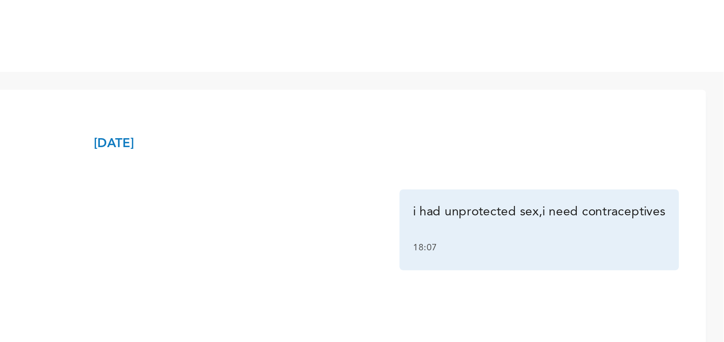
drag, startPoint x: 724, startPoint y: 78, endPoint x: 704, endPoint y: 73, distance: 20.4
click at [579, 73] on div "[DATE] i had unprotected sex,i need contraceptives 18:07 * Waiting for doctor..." at bounding box center [434, 188] width 579 height 308
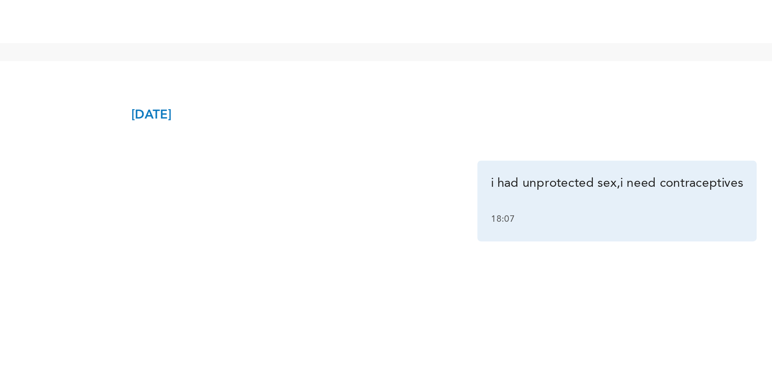
drag, startPoint x: 705, startPoint y: 14, endPoint x: 598, endPoint y: 105, distance: 140.7
click at [579, 105] on div "i had unprotected sex,i need contraceptives 18:07" at bounding box center [463, 109] width 575 height 38
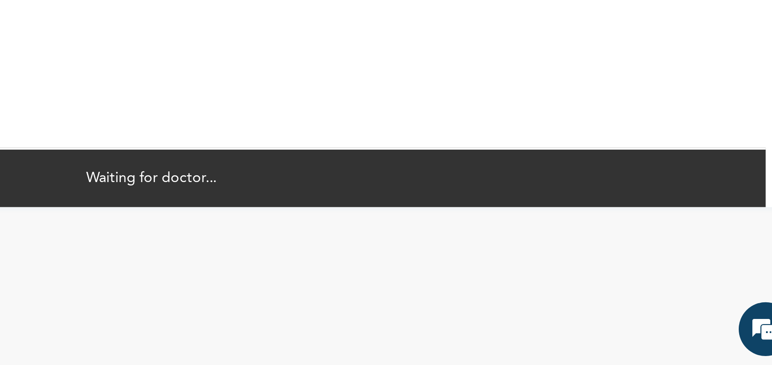
click at [579, 274] on div "Waiting for doctor..." at bounding box center [464, 276] width 584 height 28
click at [579, 274] on div "[DATE] i had unprotected sex,i need contraceptives 18:07 * Waiting for doctor..." at bounding box center [463, 199] width 618 height 331
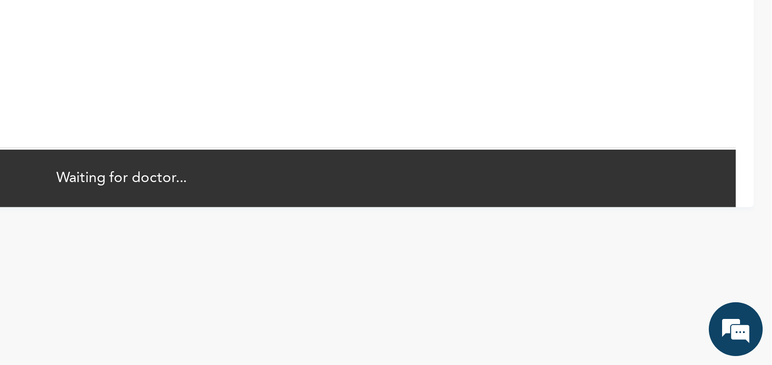
click at [579, 270] on div "Waiting for doctor..." at bounding box center [464, 276] width 584 height 28
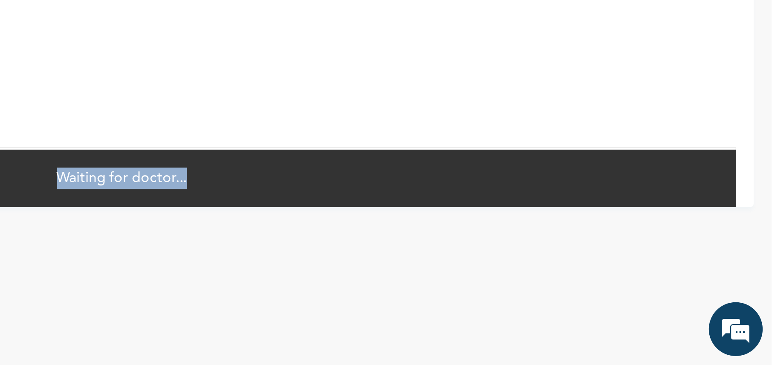
click at [579, 270] on div "Waiting for doctor..." at bounding box center [464, 276] width 584 height 28
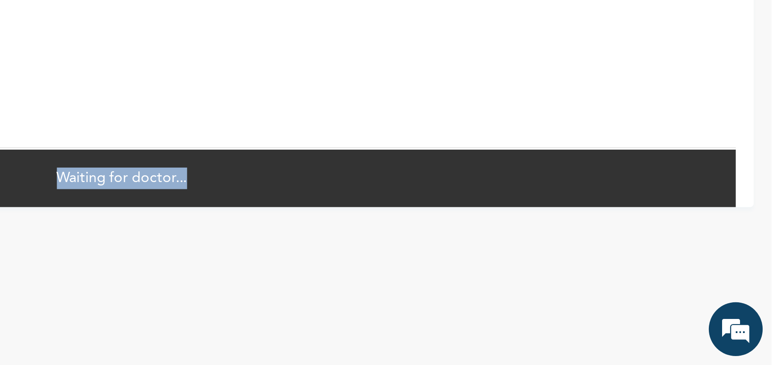
click at [579, 270] on div "Waiting for doctor..." at bounding box center [464, 276] width 584 height 28
click at [472, 274] on p "Waiting for doctor..." at bounding box center [464, 276] width 62 height 10
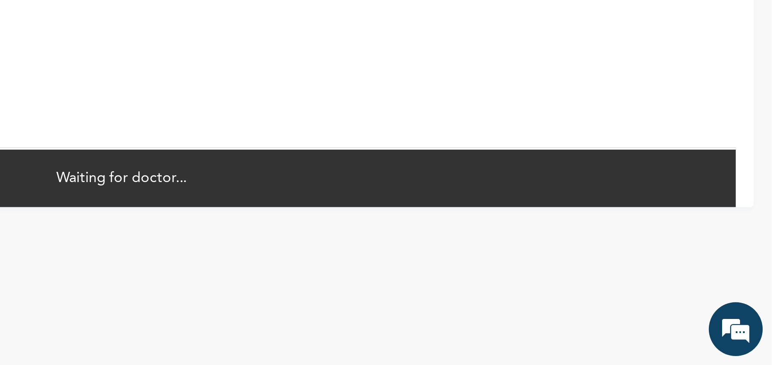
click at [499, 274] on div "Waiting for doctor..." at bounding box center [464, 276] width 584 height 28
click at [475, 274] on div "[DATE] i had unprotected sex,i need contraceptives 18:07 * Waiting for doctor..." at bounding box center [463, 199] width 618 height 331
click at [579, 274] on em at bounding box center [755, 348] width 23 height 23
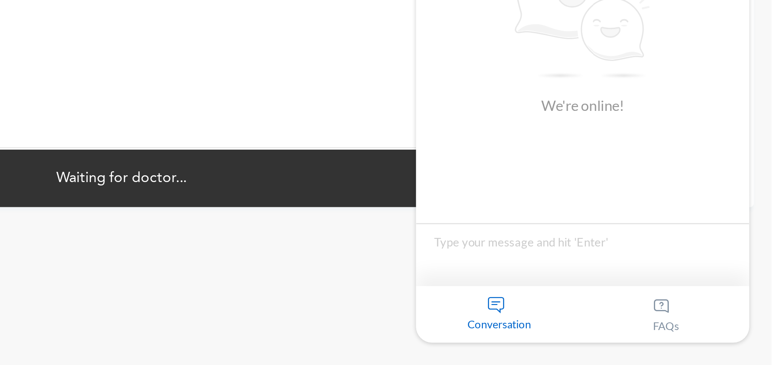
type textarea "no response from any doctor yet"
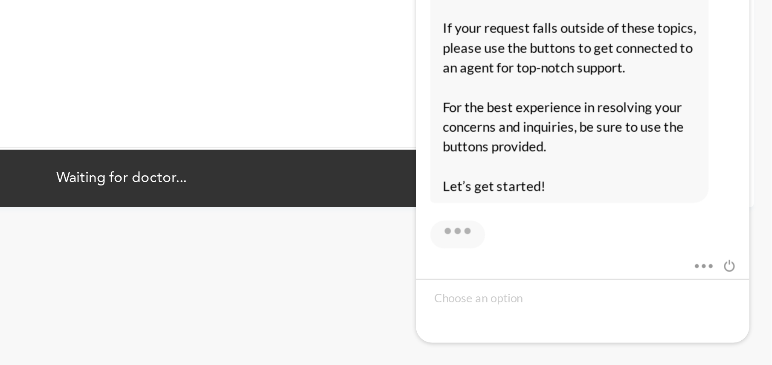
scroll to position [166, 0]
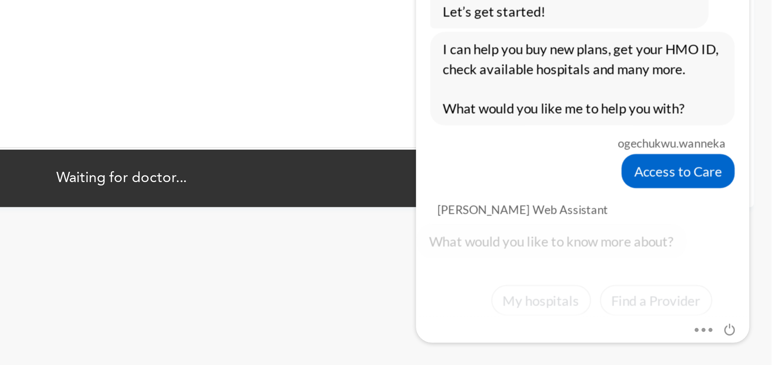
scroll to position [190, 0]
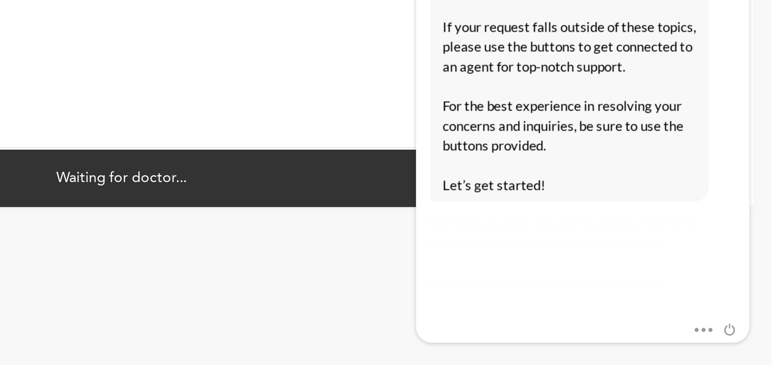
scroll to position [508, 0]
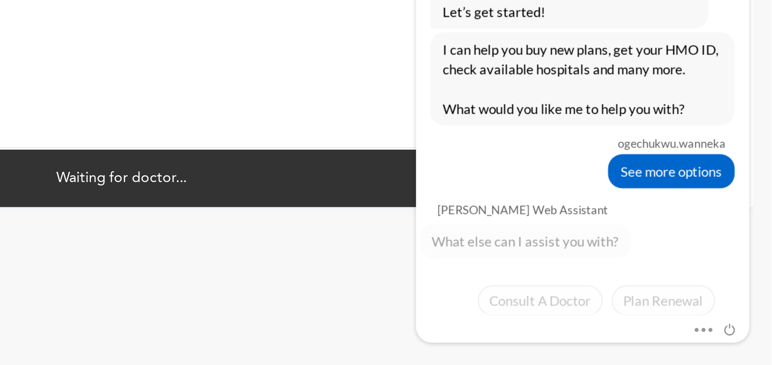
scroll to position [571, 0]
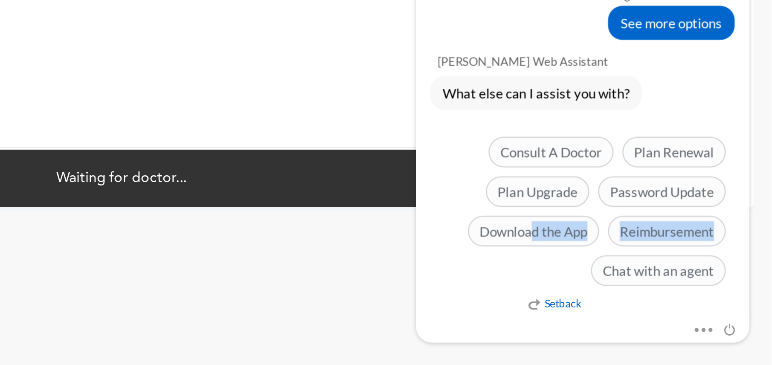
drag, startPoint x: 463, startPoint y: -58, endPoint x: 463, endPoint y: -43, distance: 15.4
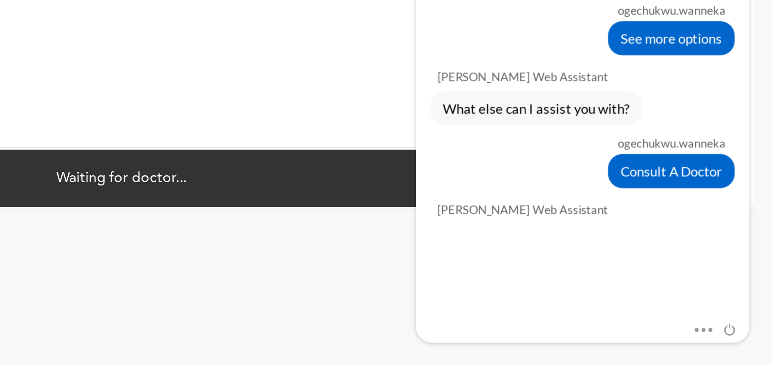
scroll to position [643, 0]
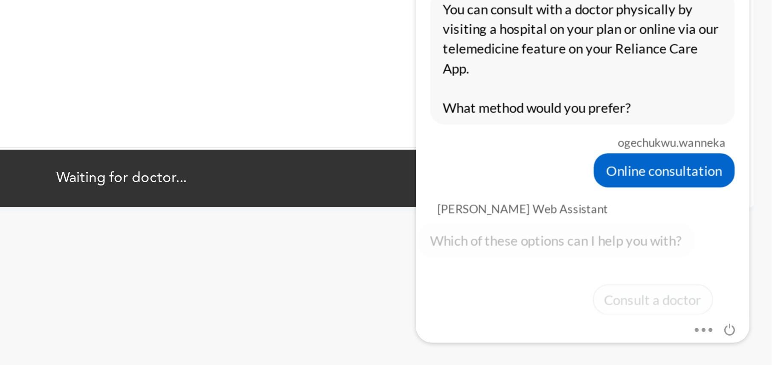
scroll to position [707, 0]
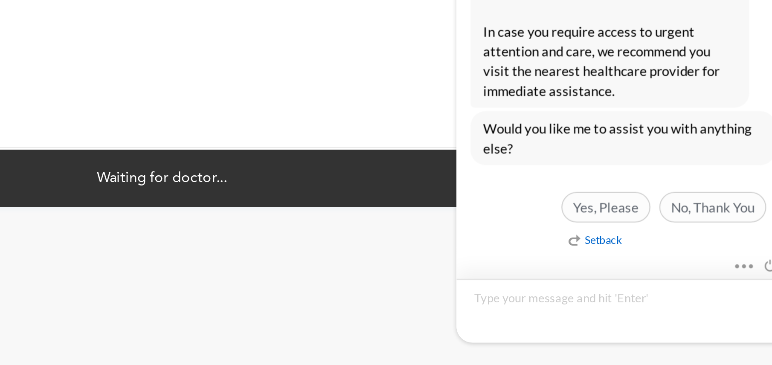
scroll to position [887, 0]
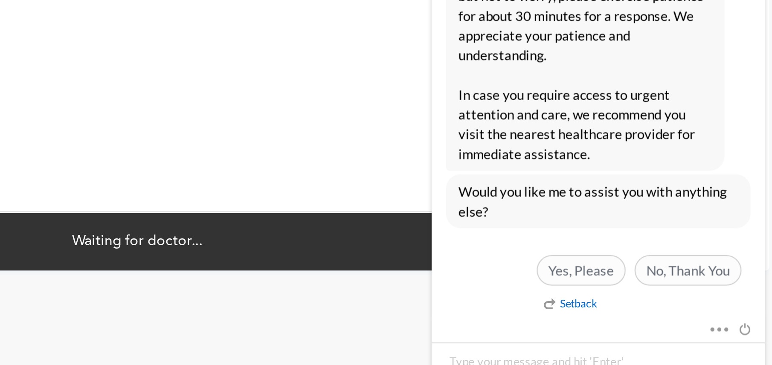
drag, startPoint x: 591, startPoint y: 240, endPoint x: 574, endPoint y: 239, distance: 16.7
click at [574, 239] on div "[DATE] i had unprotected sex,i need contraceptives 18:07 *" at bounding box center [464, 152] width 584 height 219
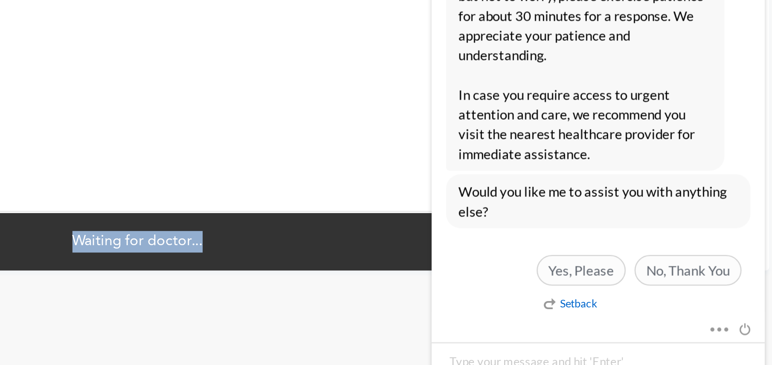
drag, startPoint x: 574, startPoint y: 239, endPoint x: 576, endPoint y: 275, distance: 36.4
click at [576, 274] on div "[DATE] i had unprotected sex,i need contraceptives 18:07 * Waiting for doctor..." at bounding box center [463, 166] width 601 height 247
click at [498, 274] on div "Waiting for doctor..." at bounding box center [464, 276] width 584 height 28
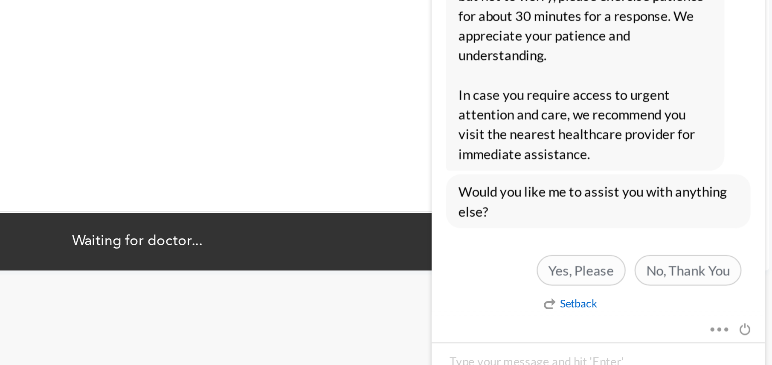
click at [498, 274] on div "Waiting for doctor..." at bounding box center [464, 276] width 584 height 28
click at [523, 240] on div "[DATE] i had unprotected sex,i need contraceptives 18:07 *" at bounding box center [464, 152] width 584 height 219
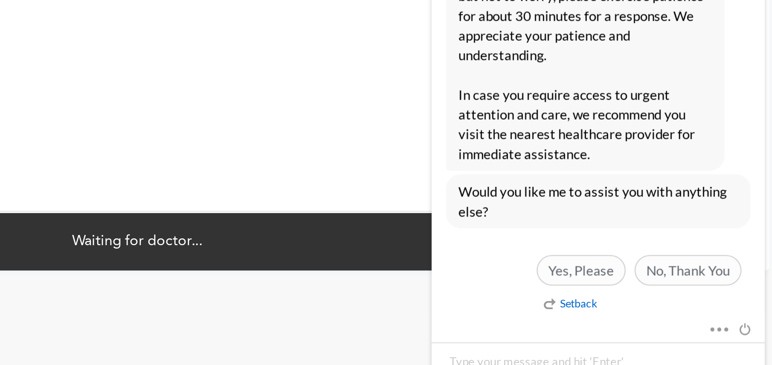
drag, startPoint x: 585, startPoint y: -6, endPoint x: 586, endPoint y: -29, distance: 22.6
drag, startPoint x: 585, startPoint y: -21, endPoint x: 584, endPoint y: -34, distance: 13.3
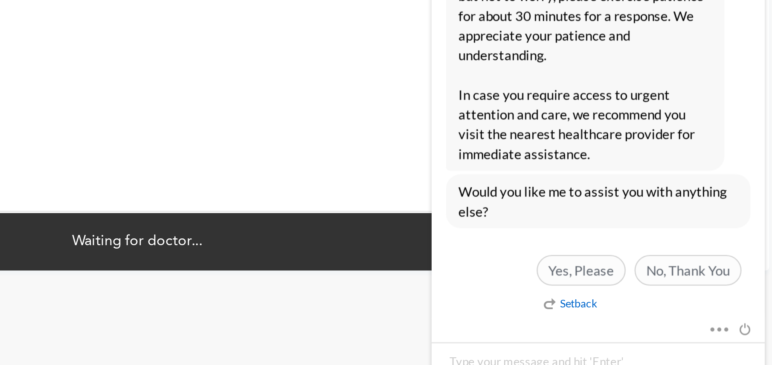
drag, startPoint x: 585, startPoint y: -19, endPoint x: 585, endPoint y: -36, distance: 16.6
